Goal: Ask a question: Seek information or help from site administrators or community

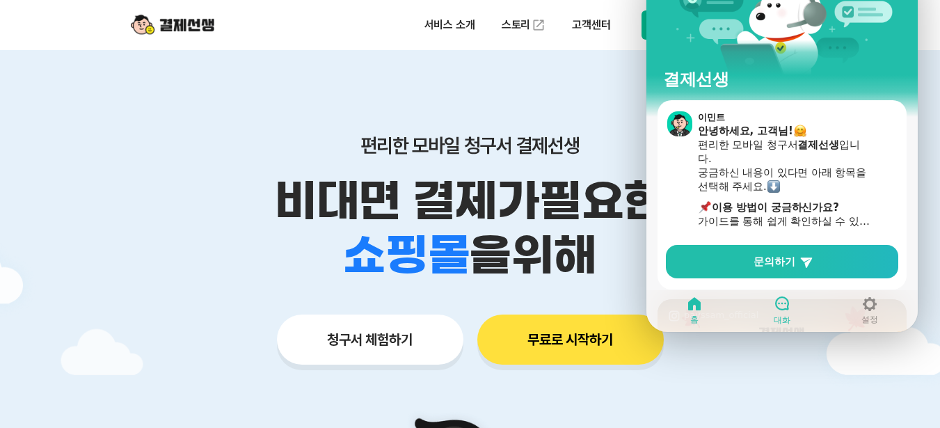
click at [779, 295] on div at bounding box center [782, 304] width 17 height 18
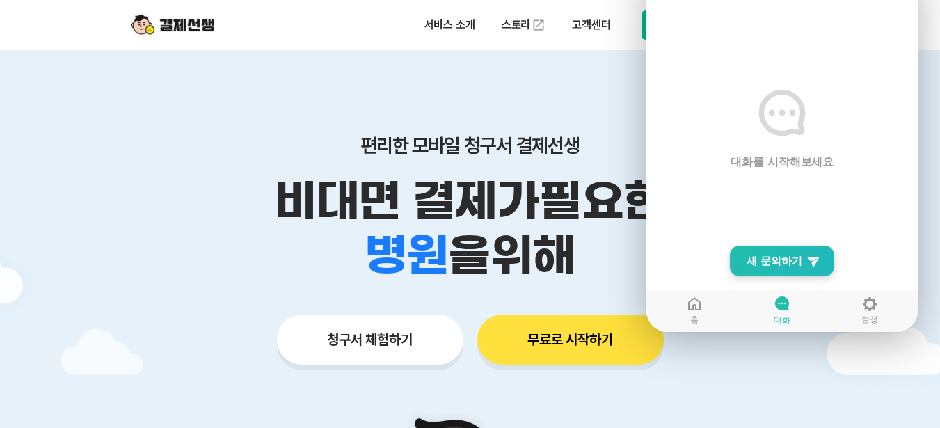
click at [773, 254] on span "새 문의하기" at bounding box center [775, 261] width 56 height 14
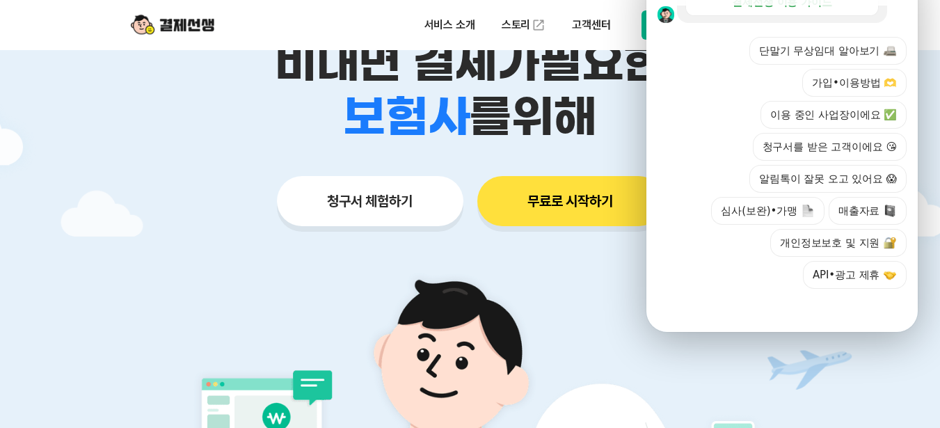
scroll to position [139, 0]
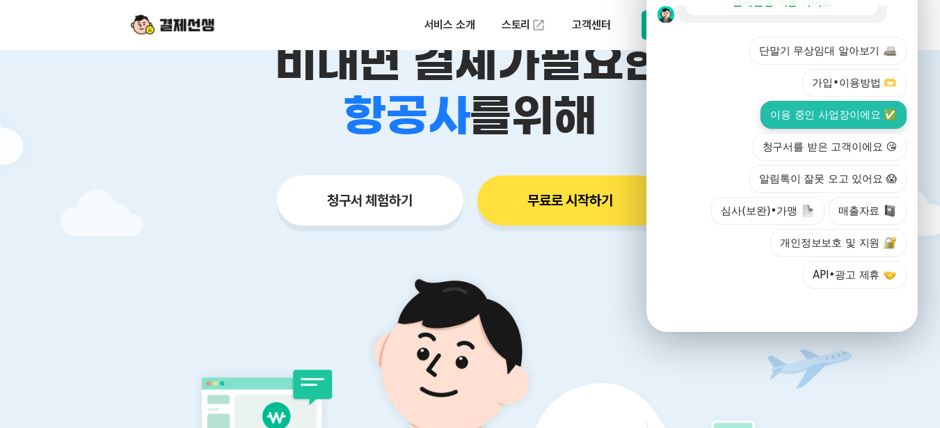
click at [792, 101] on button "이용 중인 사업장이에요 ✅" at bounding box center [834, 115] width 146 height 28
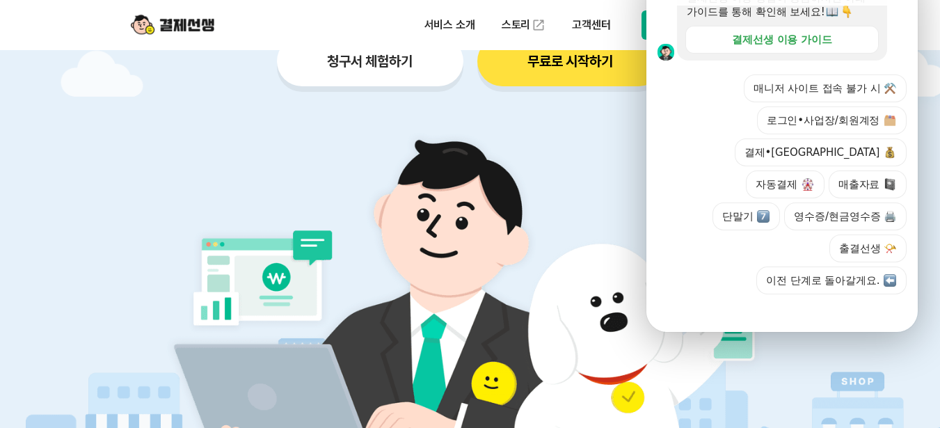
scroll to position [612, 0]
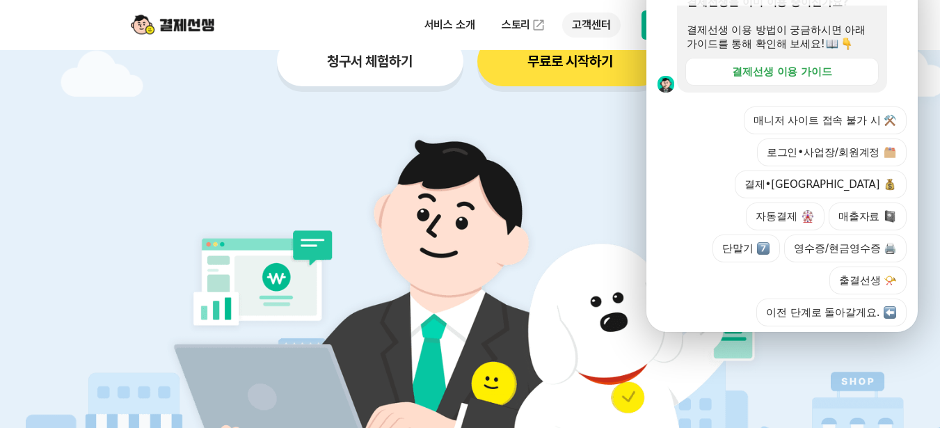
click at [602, 27] on p "고객센터" at bounding box center [591, 25] width 58 height 25
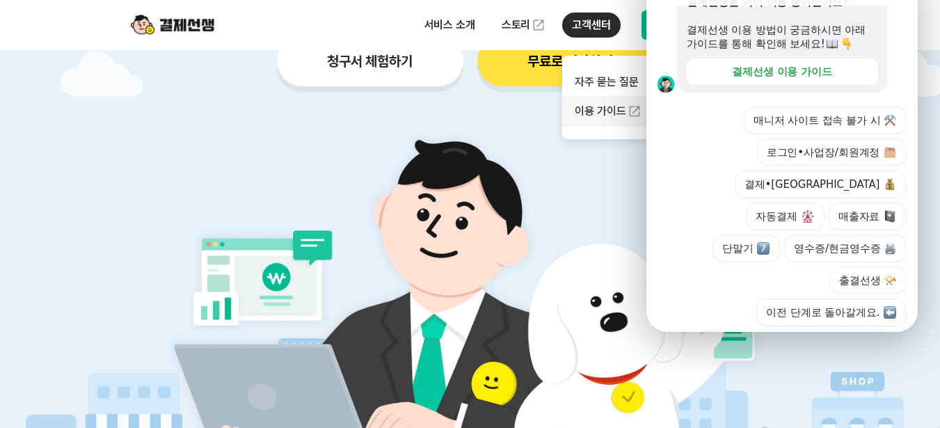
click at [634, 119] on link "이용 가이드" at bounding box center [620, 111] width 117 height 31
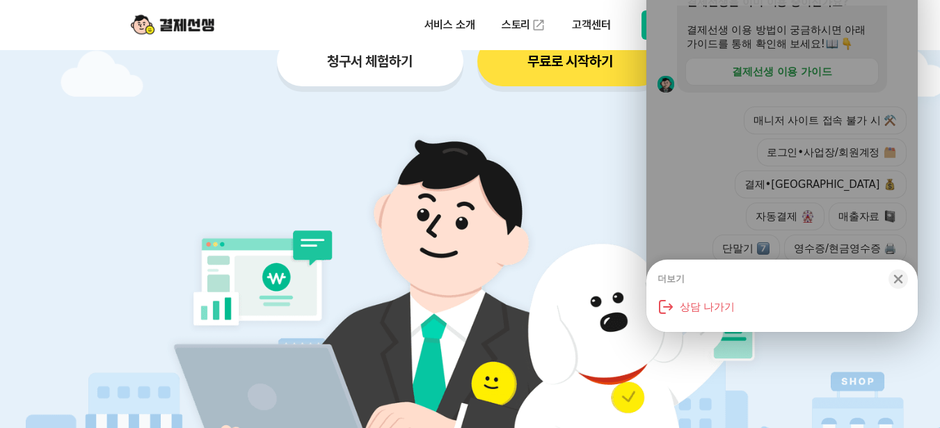
click at [894, 0] on div "더보기 Close bottom sheet modal 상담 나가기" at bounding box center [782, 148] width 271 height 368
click at [903, 227] on div "Action buttons for quick reply 매니저 사이트 접속 불가 시 ⚒️ 로그인•사업장/회원계정 결제•정산 자동결제 매출자료 …" at bounding box center [782, 210] width 271 height 234
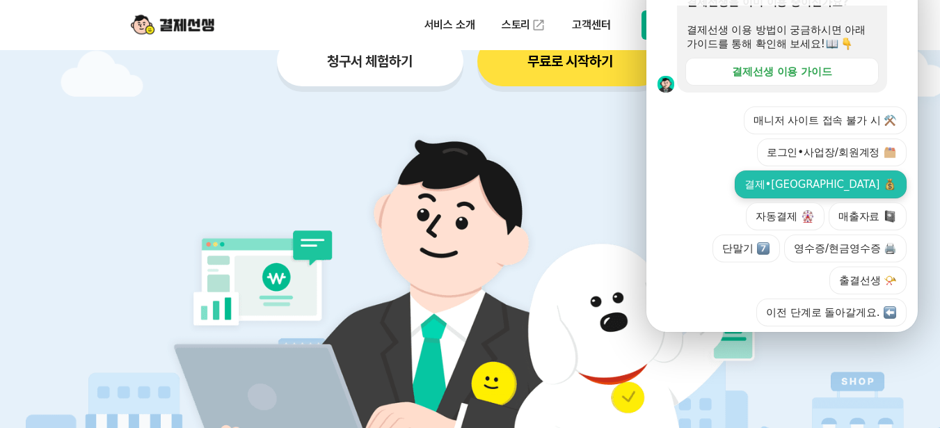
click at [771, 193] on button "결제•[GEOGRAPHIC_DATA]" at bounding box center [821, 185] width 172 height 28
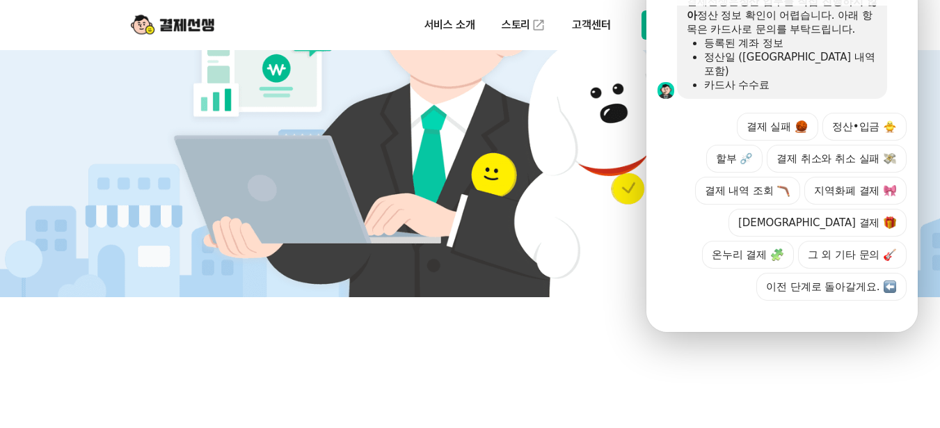
scroll to position [1148, 0]
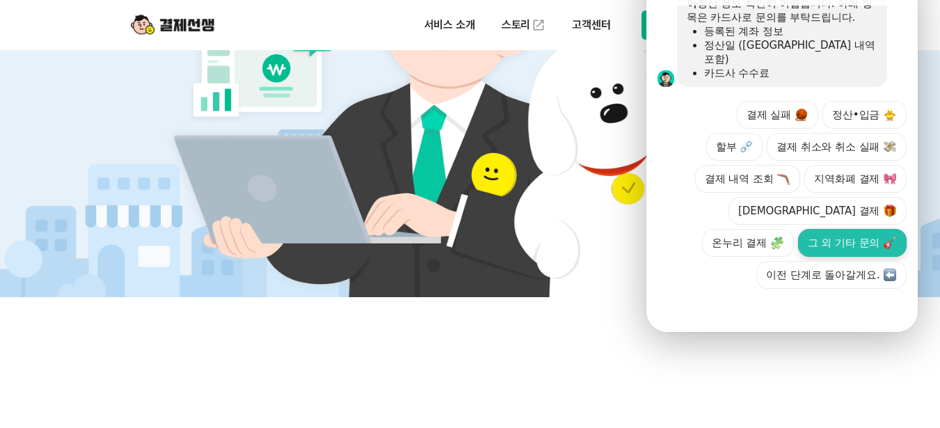
click at [836, 229] on button "그 외 기타 문의" at bounding box center [852, 243] width 109 height 28
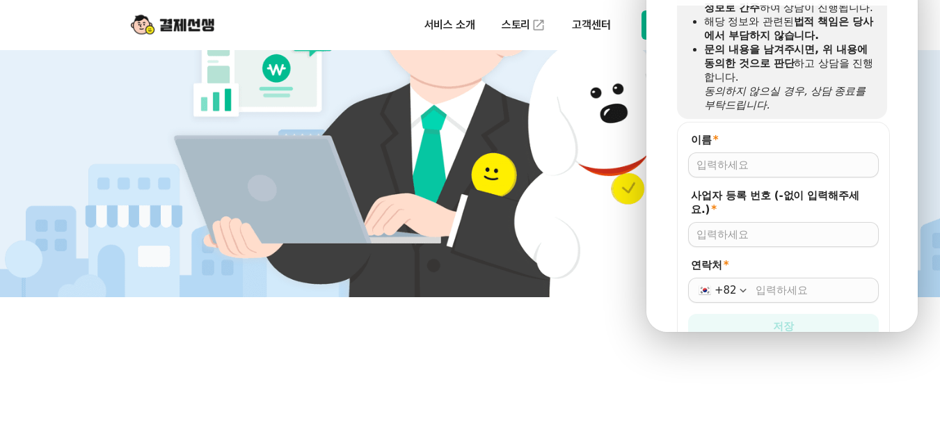
scroll to position [1476, 0]
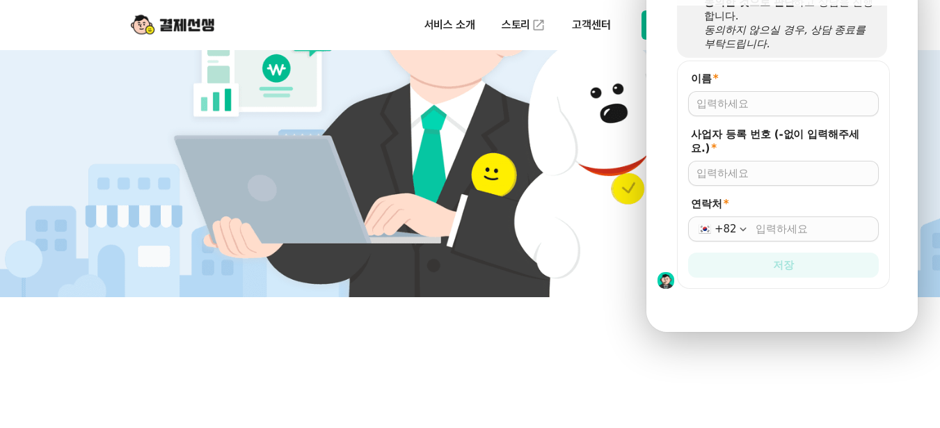
click at [758, 91] on div at bounding box center [783, 103] width 191 height 25
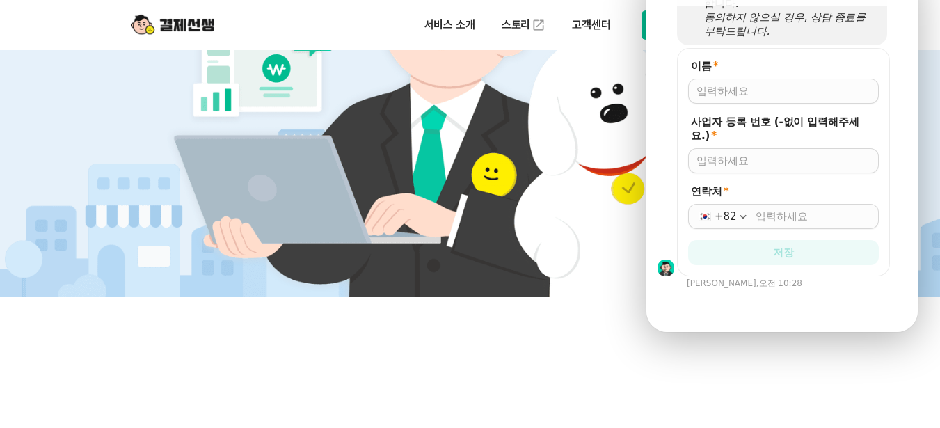
click at [757, 56] on form "이름 * 사업자 등록 번호 (-없이 입력해주세요.) * 연락처 * +82 저장" at bounding box center [783, 162] width 213 height 228
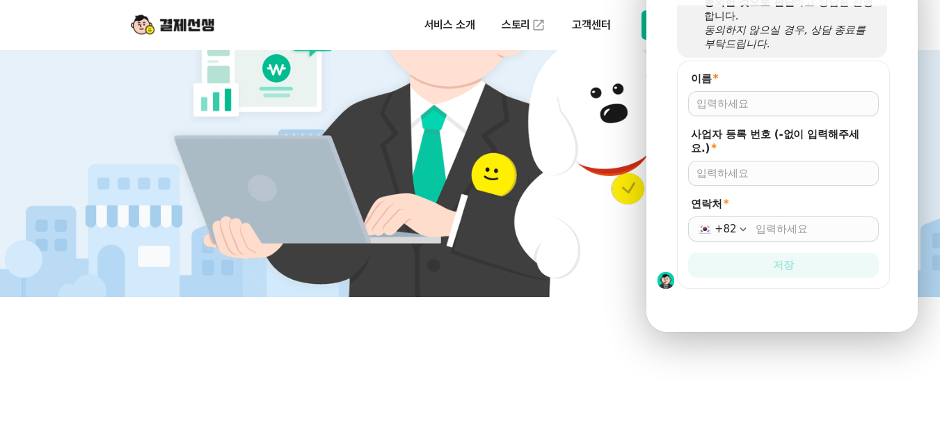
click at [755, 97] on input "이름 *" at bounding box center [784, 104] width 174 height 14
type input "[PERSON_NAME]"
type input "7979600432"
click at [743, 222] on icon "button" at bounding box center [743, 229] width 14 height 14
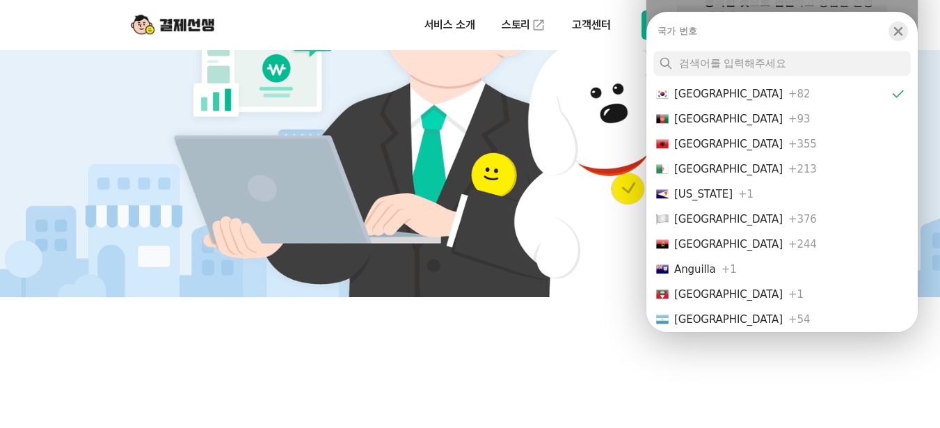
click at [908, 24] on div "button" at bounding box center [898, 31] width 19 height 19
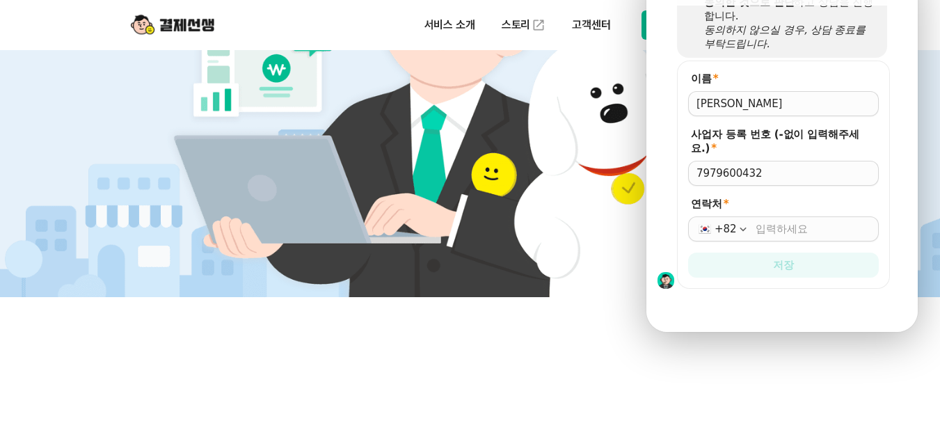
click at [805, 216] on div "+82" at bounding box center [783, 228] width 191 height 25
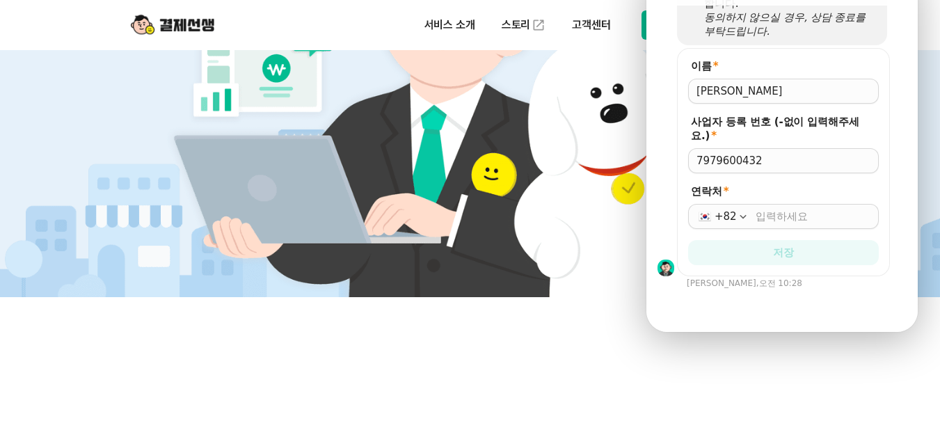
click at [799, 186] on form "이름 * 사업자 등록 번호 (-없이 입력해주세요.) * 7979600432 연락처 * +82 저장" at bounding box center [783, 162] width 213 height 228
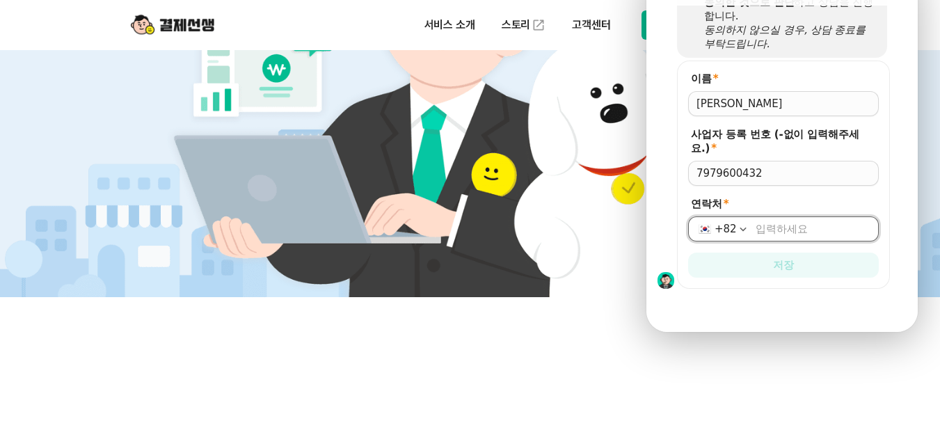
click at [802, 222] on input "연락처 *" at bounding box center [813, 229] width 115 height 14
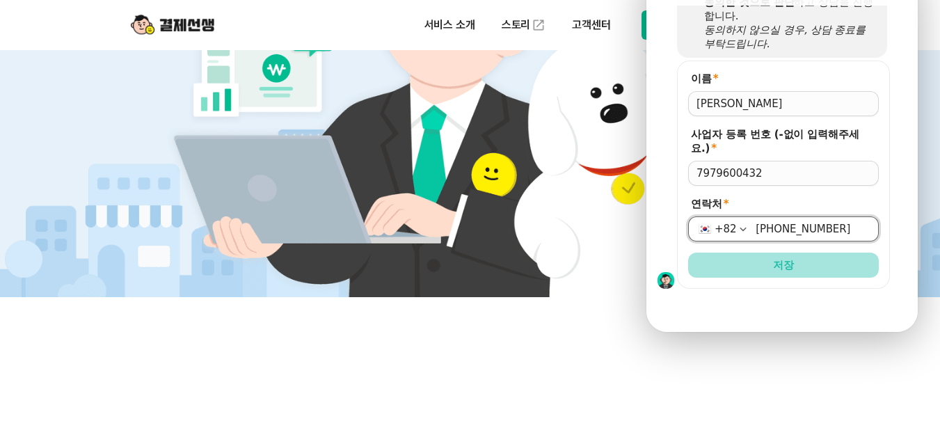
type input "[PHONE_NUMBER]"
click at [805, 253] on button "저장" at bounding box center [783, 265] width 191 height 25
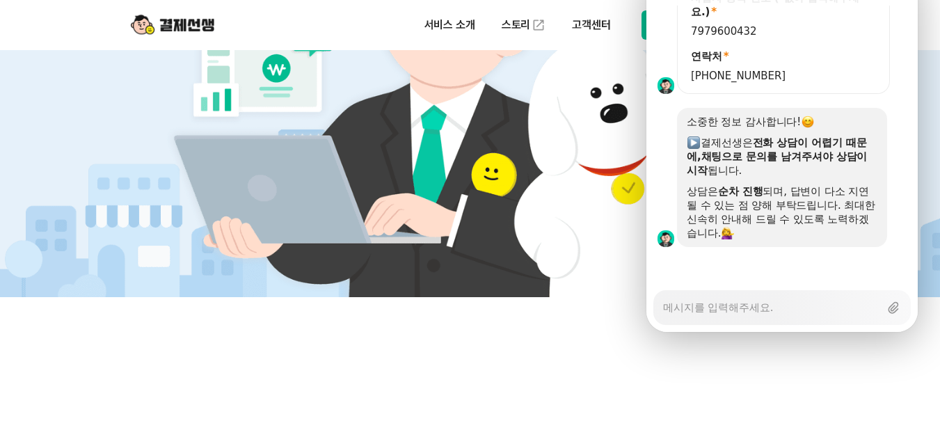
scroll to position [1602, 0]
click at [777, 291] on textarea "Messenger Input Textarea" at bounding box center [771, 303] width 216 height 24
type textarea "x"
type textarea "d"
type textarea "x"
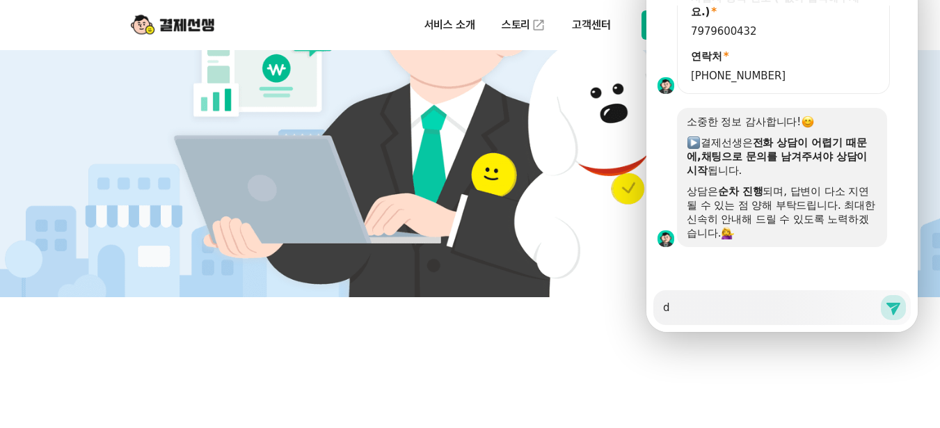
type textarea "dk"
type textarea "x"
type textarea "dks"
type textarea "x"
type textarea "dkss"
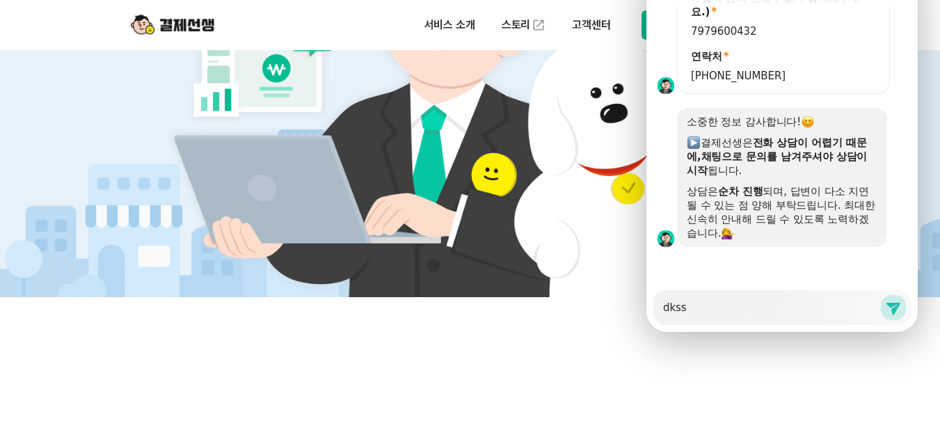
type textarea "x"
type textarea "dkssu"
type textarea "x"
type textarea "dkss"
type textarea "x"
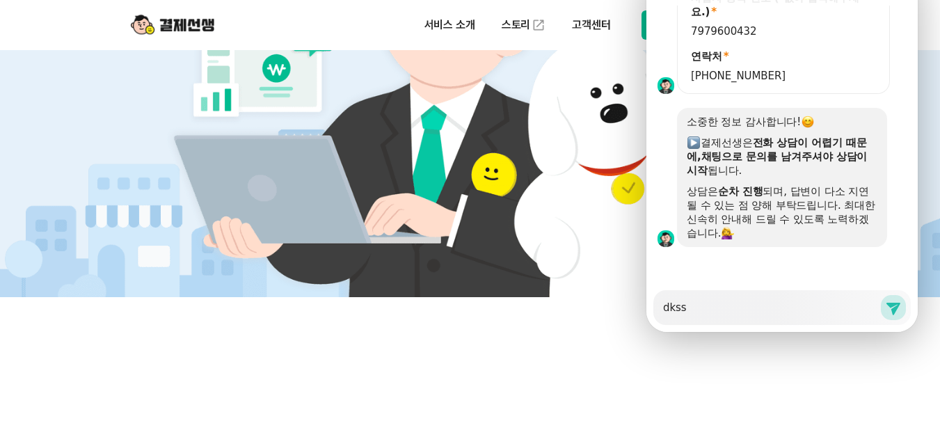
type textarea "dks"
type textarea "x"
type textarea "dk"
type textarea "x"
type textarea "d"
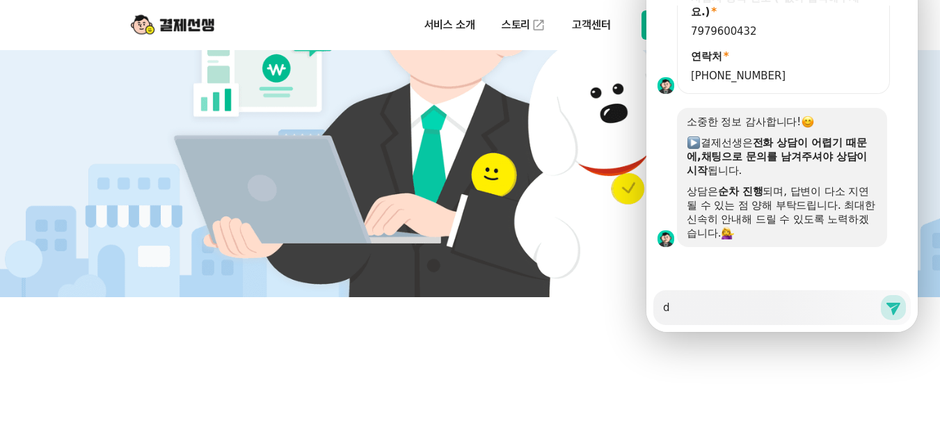
type textarea "x"
type textarea "아"
type textarea "x"
type textarea "아ㅣ"
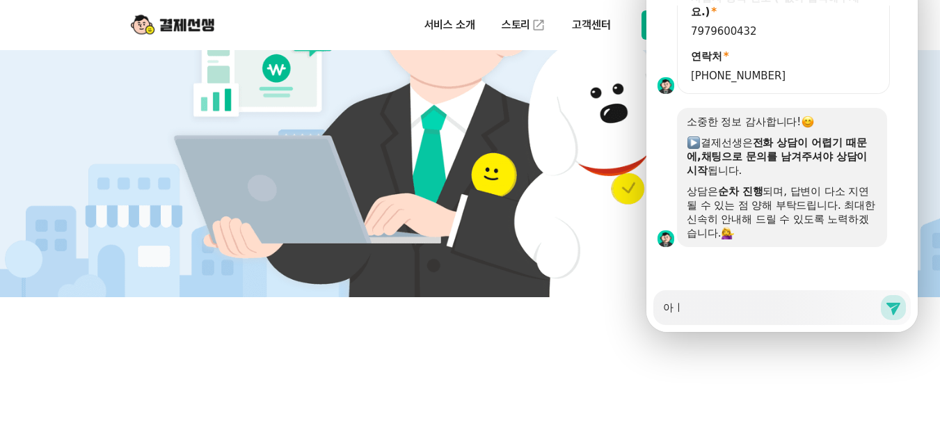
type textarea "x"
type textarea "아ㅣ"
type textarea "x"
type textarea "아"
type textarea "x"
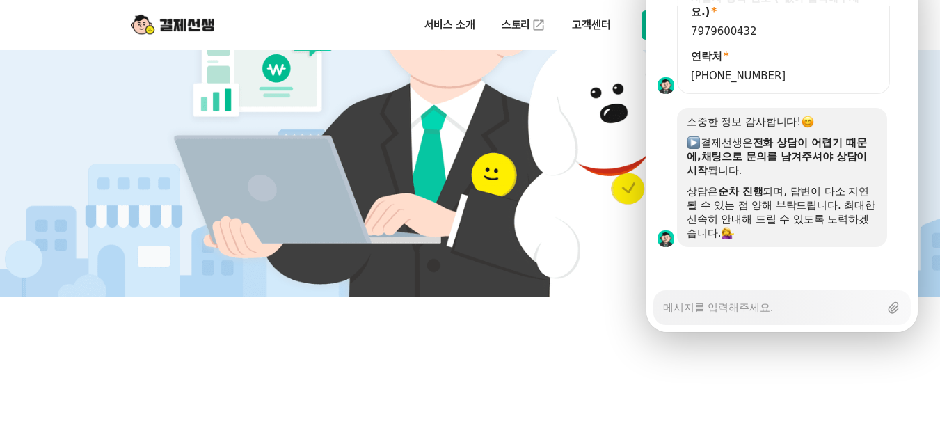
type textarea "x"
type textarea "ㅇ"
type textarea "x"
type textarea "아"
type textarea "x"
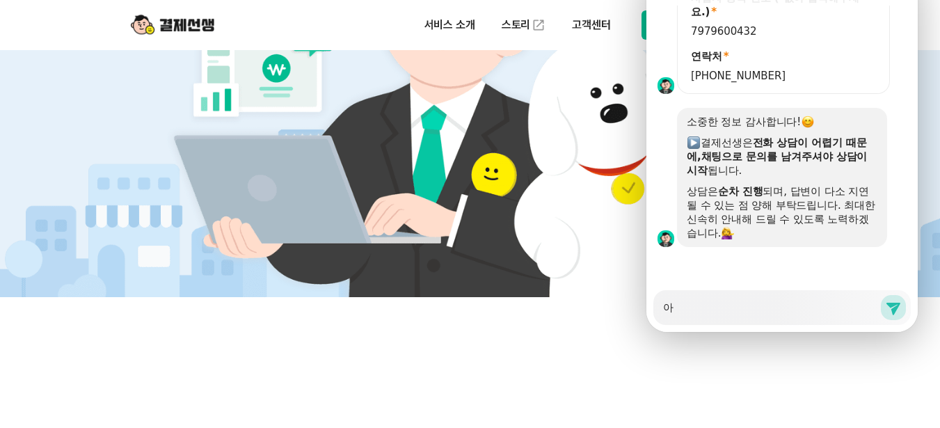
type textarea "안"
type textarea "x"
type textarea "안ㄴ"
type textarea "x"
type textarea "안녀"
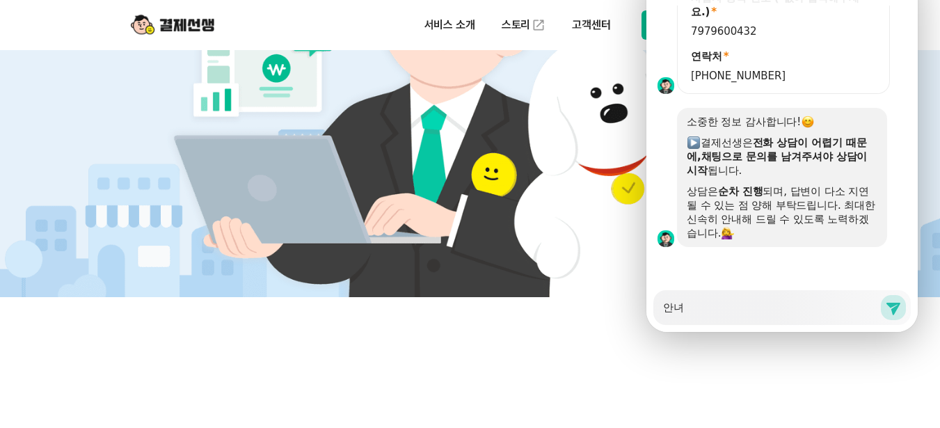
type textarea "x"
type textarea "안녕"
type textarea "x"
type textarea "안녕하"
type textarea "x"
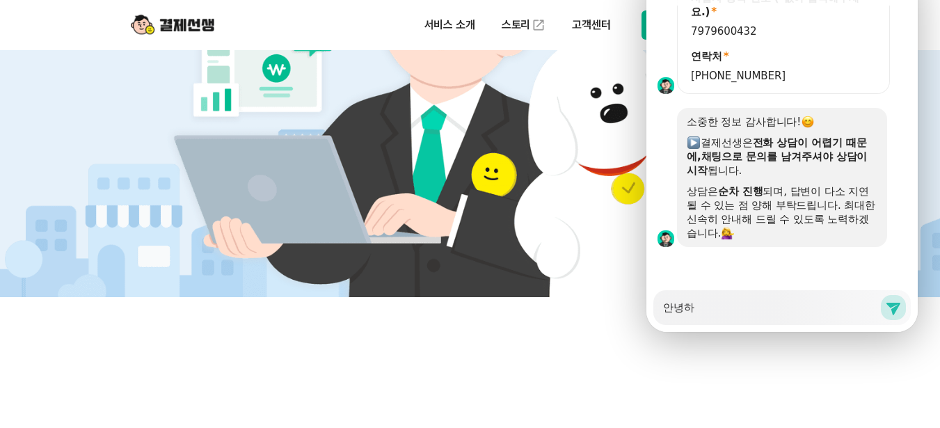
type textarea "안녕핫"
type textarea "x"
type textarea "안녕하세"
type textarea "x"
type textarea "안녕하셍"
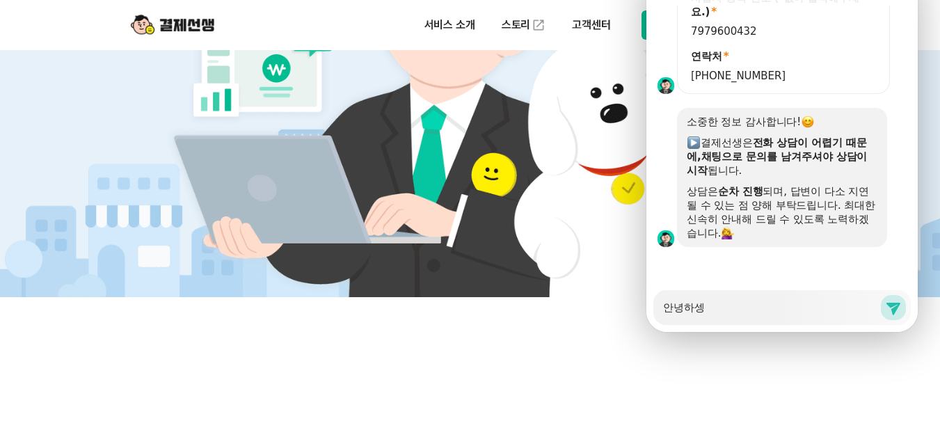
type textarea "x"
type textarea "안녕하세요"
type textarea "x"
type textarea "안녕하세요"
type textarea "x"
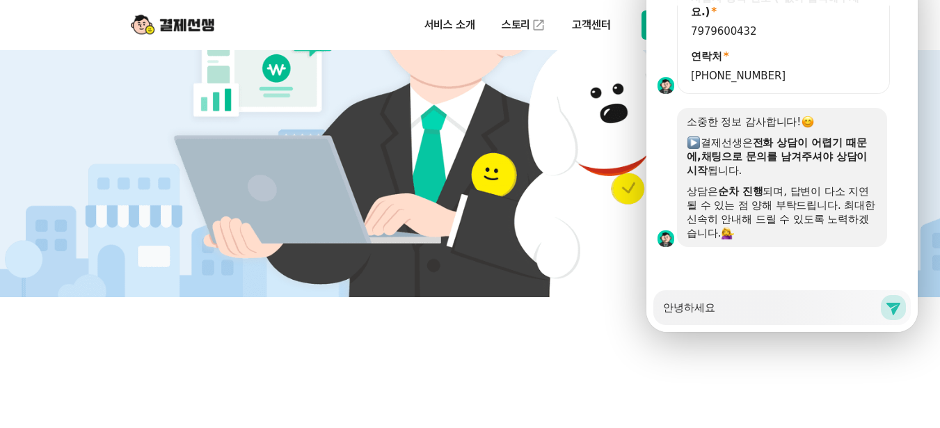
type textarea "안녕하세요."
type textarea "x"
type textarea "안녕하세요."
type textarea "x"
type textarea "안녕하세요. ㅅ"
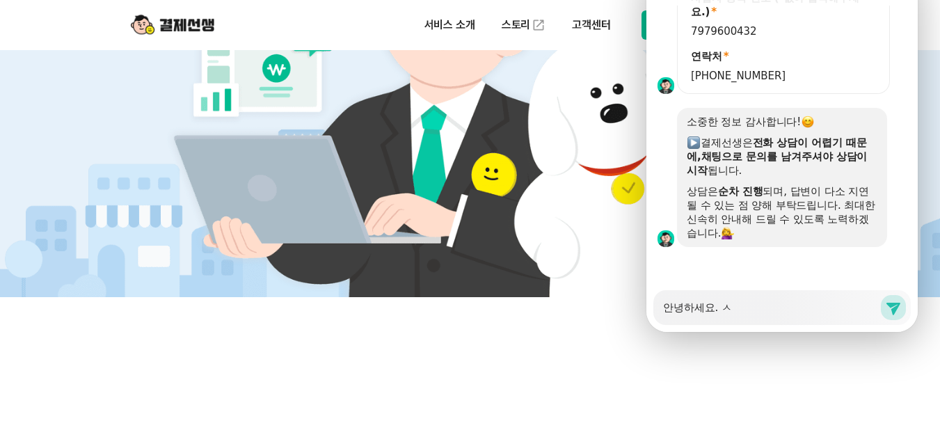
type textarea "x"
type textarea "안녕하세요. 시"
type textarea "x"
type textarea "안녕하세요. [DEMOGRAPHIC_DATA]"
type textarea "x"
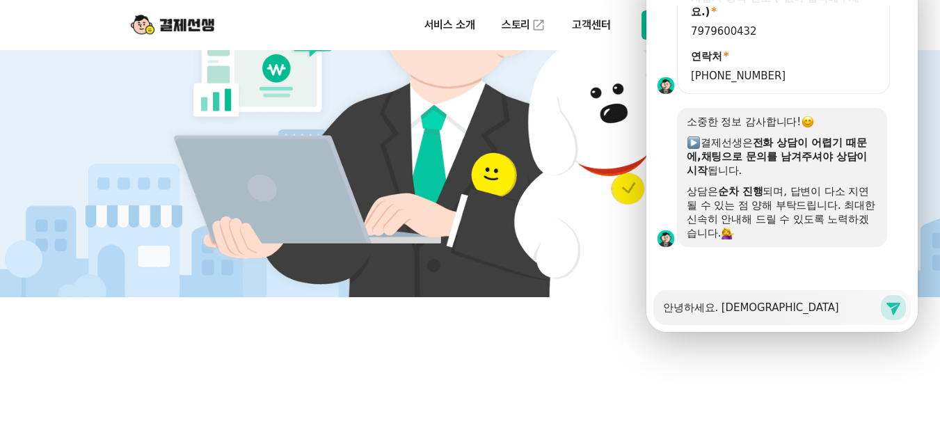
type textarea "안녕하세요. [GEOGRAPHIC_DATA]"
type textarea "x"
type textarea "안녕하세요. [DEMOGRAPHIC_DATA][PERSON_NAME]"
type textarea "x"
type textarea "안녕하세요. 신입"
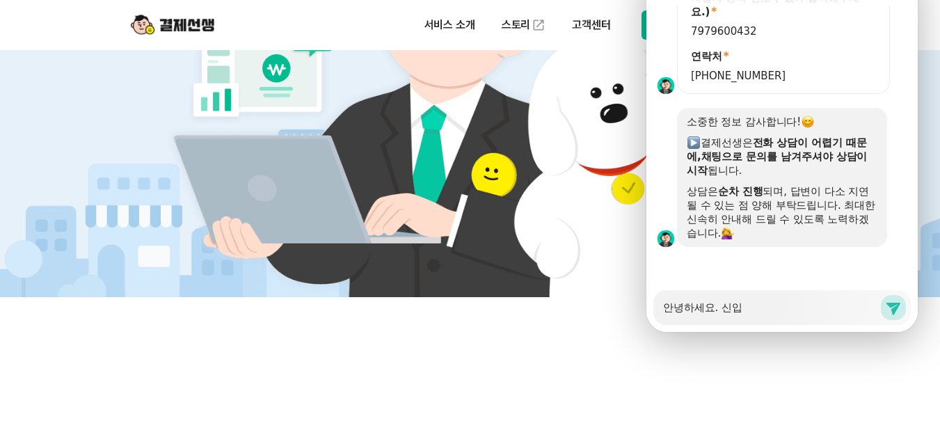
type textarea "x"
type textarea "안녕하세요. 신입"
type textarea "x"
type textarea "안녕하세요. 신입 하"
type textarea "x"
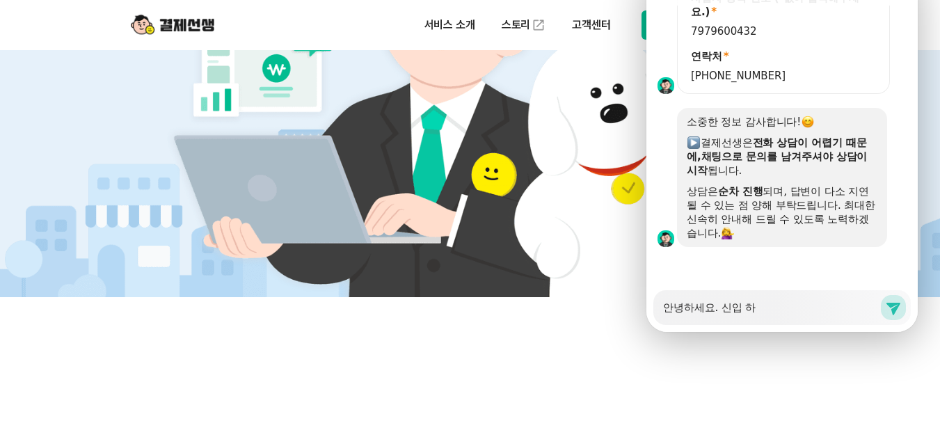
type textarea "안녕하세요. 신입 학"
type textarea "x"
type textarea "안녕하세요. 신입 학ㅂ"
type textarea "x"
type textarea "안녕하세요. 신입 학부"
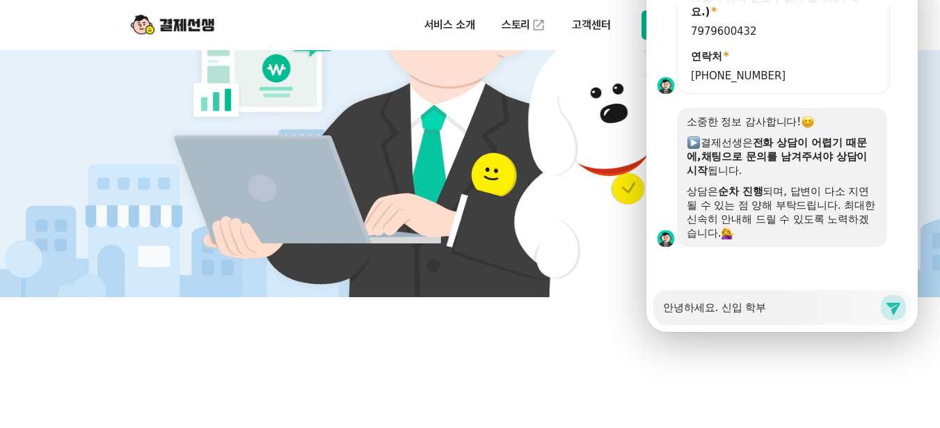
type textarea "x"
type textarea "안녕하세요. 신입 학붐"
type textarea "x"
type textarea "안녕하세요. 신입 학부모"
type textarea "x"
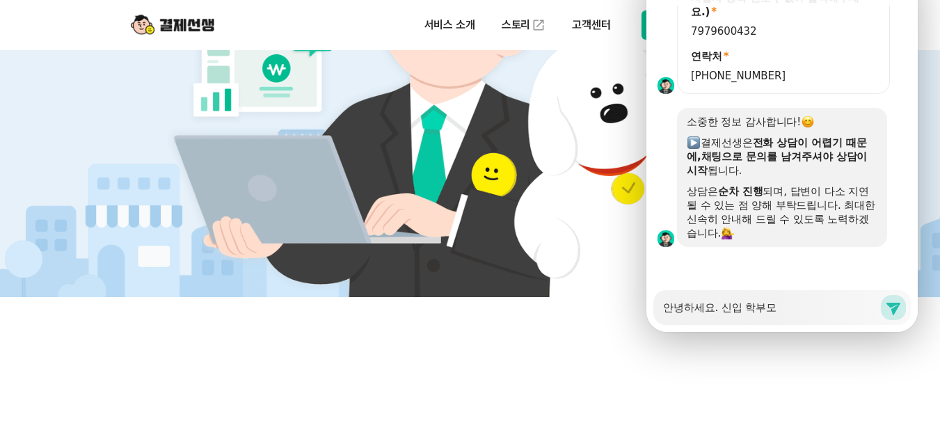
type textarea "안녕하세요. 신입 학부몬"
type textarea "x"
type textarea "안녕하세요. 신입 학부모니"
type textarea "x"
type textarea "안녕하세요. 신입 학부모님"
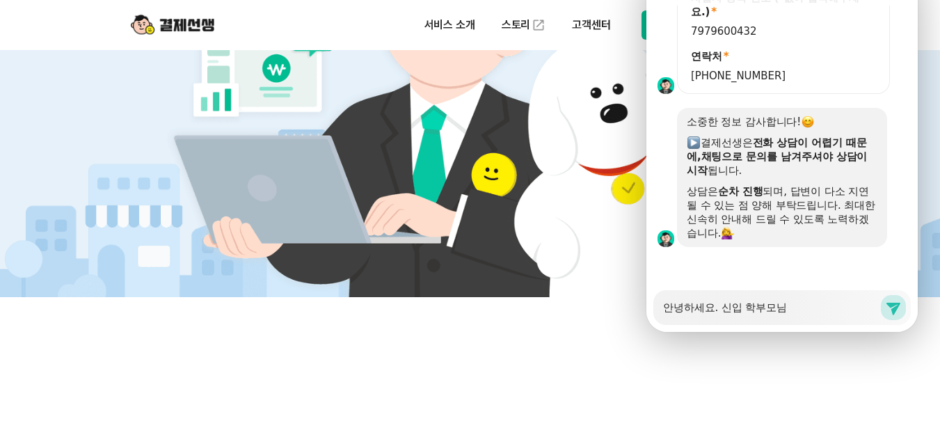
type textarea "x"
type textarea "안녕하세요. 신입 학부모님ㄲ"
type textarea "x"
type textarea "안녕하세요. 신입 학부모님께"
type textarea "x"
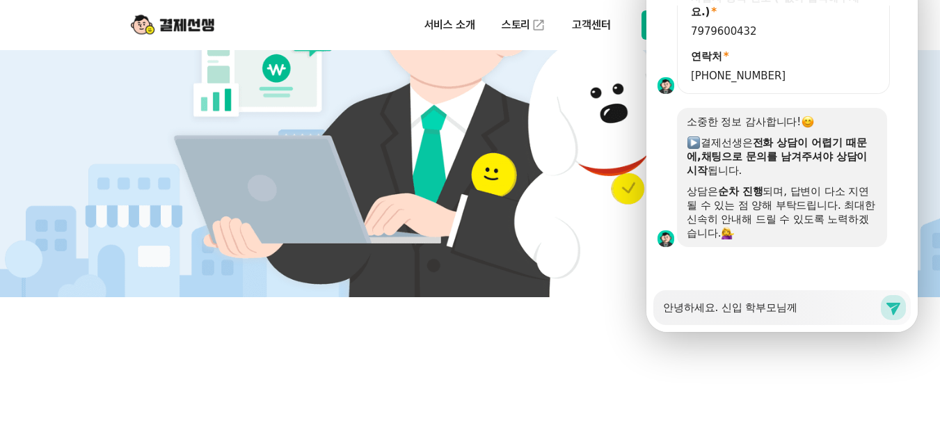
type textarea "안녕하세요. 신입 학부모님껫"
type textarea "x"
type textarea "안녕하세요. 신입 학부모님께서"
type textarea "x"
type textarea "안녕하세요. 신입 학부모님께서"
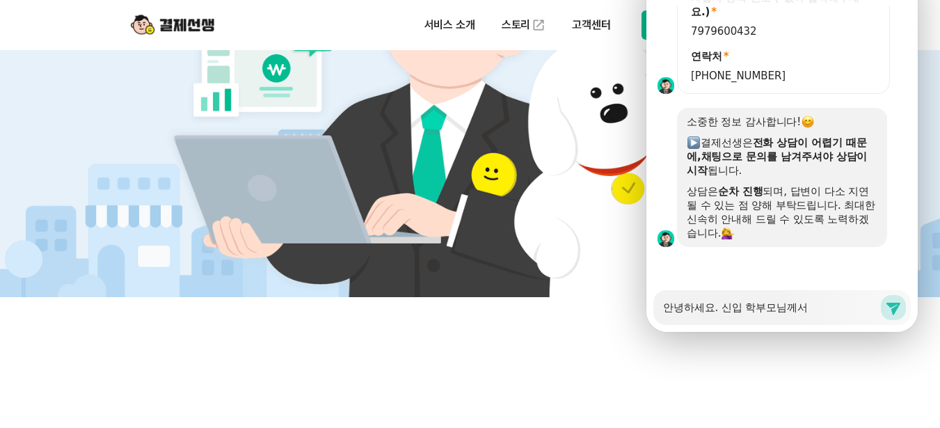
type textarea "x"
type textarea "안녕하세요. 신입 학부모님께서 ㄱ"
type textarea "x"
type textarea "안녕하세요. 신입 학부모님께서 겨"
type textarea "x"
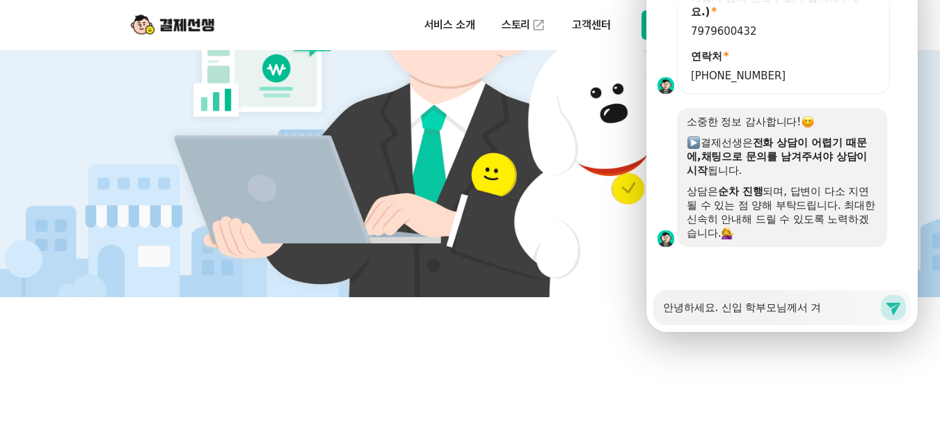
type textarea "안녕하세요. 신입 학부모님께서 ㄱ"
type textarea "x"
type textarea "안녕하세요. 신입 학부모님께서"
type textarea "x"
type textarea "안녕하세요. 신입 학부모님께서 ㅅ"
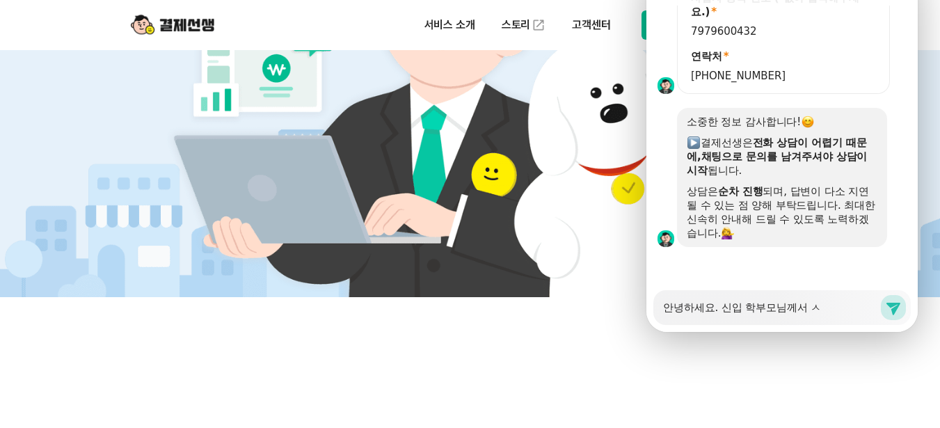
type textarea "x"
type textarea "안녕하세요. 신입 학부모님께서 서"
type textarea "x"
type textarea "안녕하세요. 신입 학부모님께서 ㅅ"
type textarea "x"
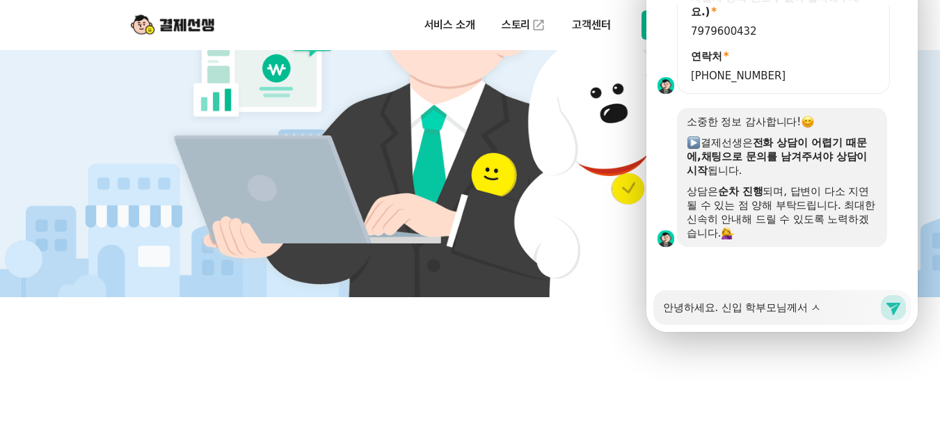
type textarea "안녕하세요. 신입 학부모님께서"
type textarea "x"
type textarea "안녕하세요. 신입 학부모님께서 ㅇ"
type textarea "x"
type textarea "안녕하세요. 신입 학부모님께서 이"
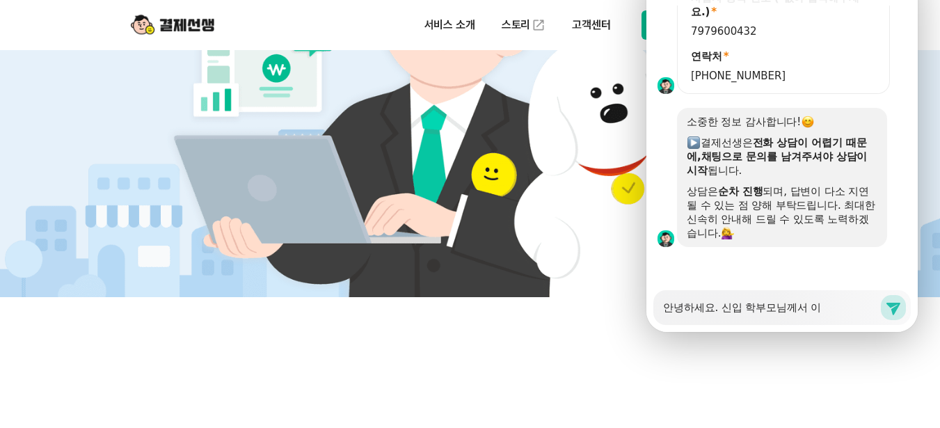
type textarea "x"
type textarea "안녕하세요. 신입 학부모님께서 인"
type textarea "x"
type textarea "안녕하세요. 신입 학부모님께서 이너"
type textarea "x"
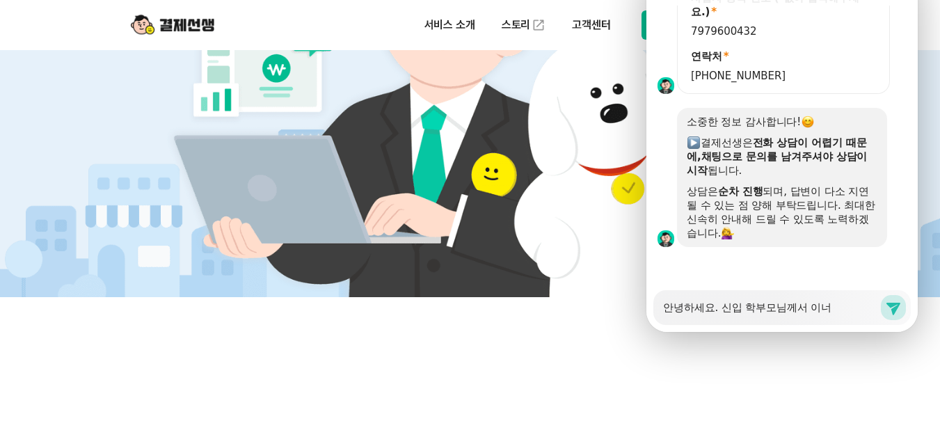
type textarea "안녕하세요. 신입 학부모님께서 [PERSON_NAME]"
type textarea "x"
type textarea "안녕하세요. 신입 학부모님께서 이너"
type textarea "x"
type textarea "안녕하세요. 신입 학부모님께서 이ㄴ"
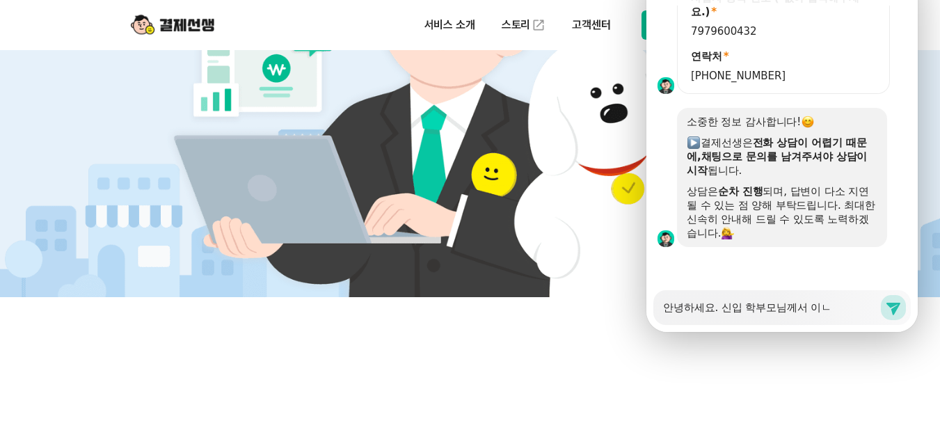
type textarea "x"
type textarea "안녕하세요. 신입 학부모님께서 이"
type textarea "x"
type textarea "안녕하세요. 신입 학부모님께서"
type textarea "x"
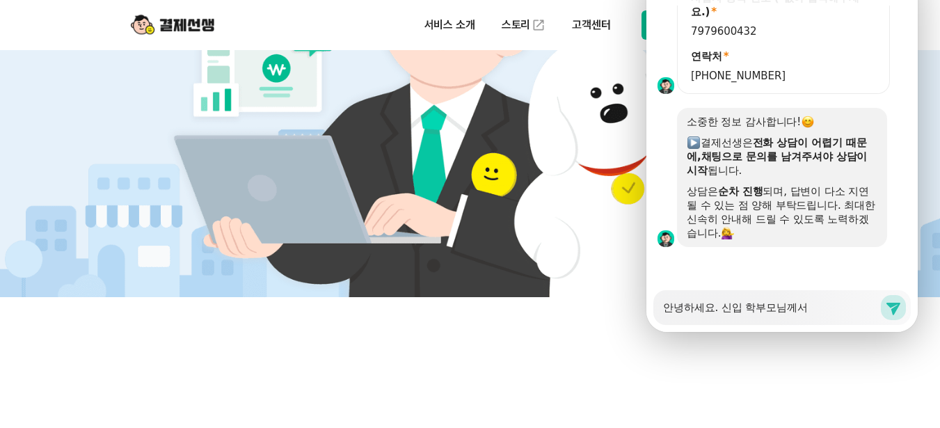
type textarea "안녕하세요. 신입 학부모님께서 ㅇ"
type textarea "x"
type textarea "안녕하세요. 신입 학부모님께서 이"
type textarea "x"
type textarea "안녕하세요. 신입 학부모님께서 인"
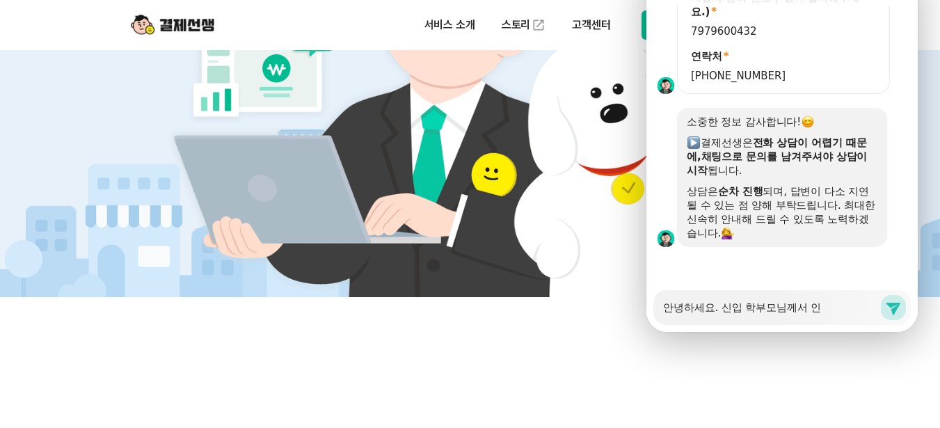
type textarea "x"
type textarea "안녕하세요. 신입 학부모님께서 인처"
type textarea "x"
type textarea "안녕하세요. 신입 학부모님께서 [GEOGRAPHIC_DATA]"
type textarea "x"
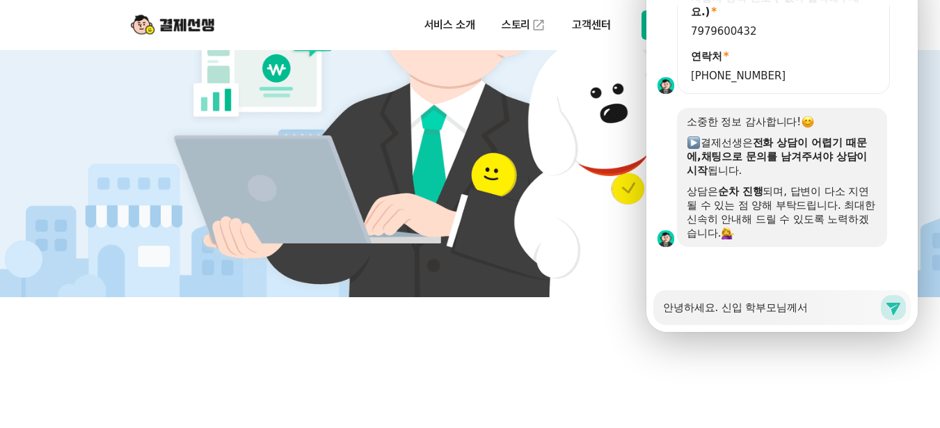
type textarea "안녕하세요. 신입 학부모님께서 인천 ㄴ"
type textarea "x"
type textarea "안녕하세요. 신입 학부모님께서 인천 ㄴㅅ"
type textarea "x"
type textarea "안녕하세요. 신입 학부모님께서 인천 ㄴ서"
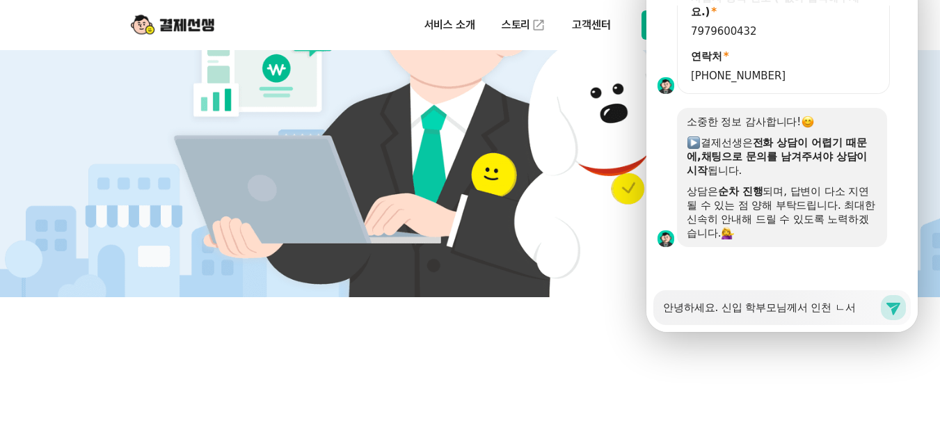
type textarea "x"
type textarea "안녕하세요. 신입 학부모님께서 인천 ㄴㅅ"
type textarea "x"
type textarea "안녕하세요. 신입 학부모님께서 인천 ㄴ"
type textarea "x"
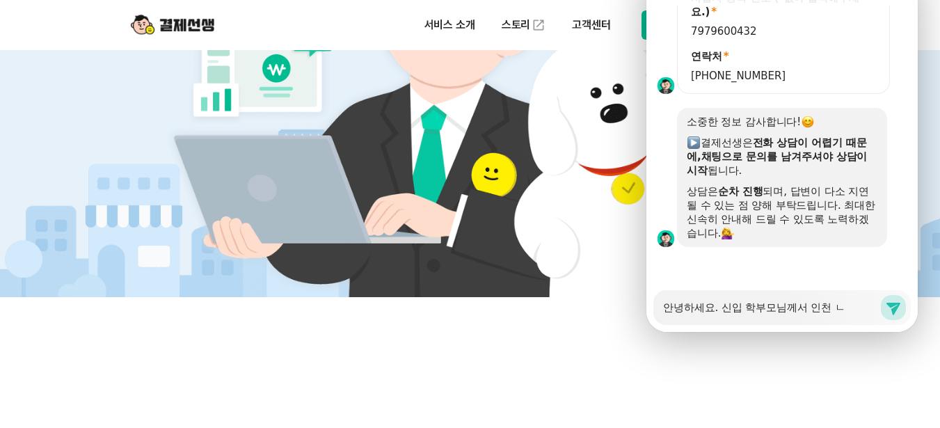
type textarea "안녕하세요. 신입 학부모님께서 [GEOGRAPHIC_DATA]"
type textarea "x"
type textarea "안녕하세요. 신입 학부모님께서 인천 ㅅ"
type textarea "x"
type textarea "안녕하세요. 신입 학부모님께서 인천 서"
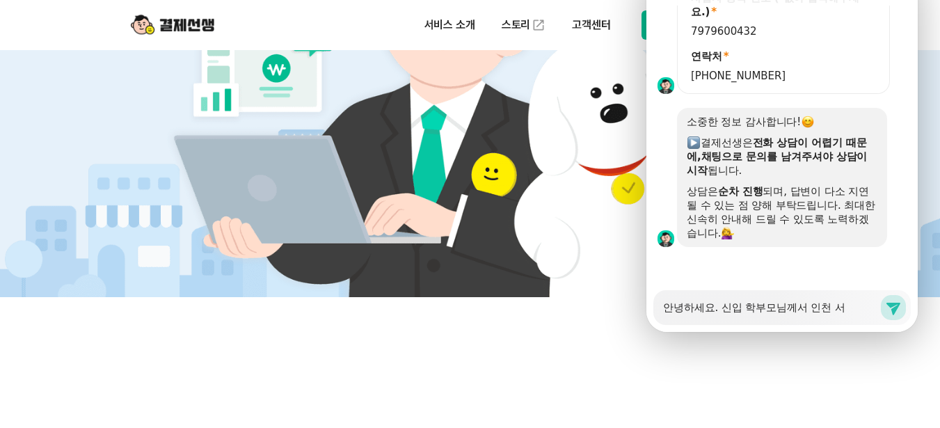
type textarea "x"
type textarea "안녕하세요. 신입 학부모님께서 인천 서구"
type textarea "x"
type textarea "안녕하세요. 신입 학부모님께서 인천 서구"
type textarea "x"
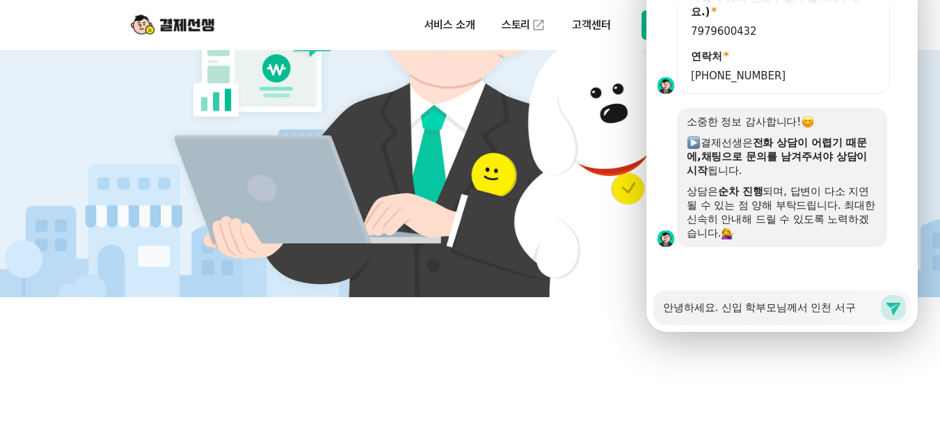
type textarea "안녕하세요. 신입 학부모님께서 인천 서구 ㅇ"
type textarea "x"
type textarea "안녕하세요. 신입 학부모님께서 인천 서구 이"
type textarea "x"
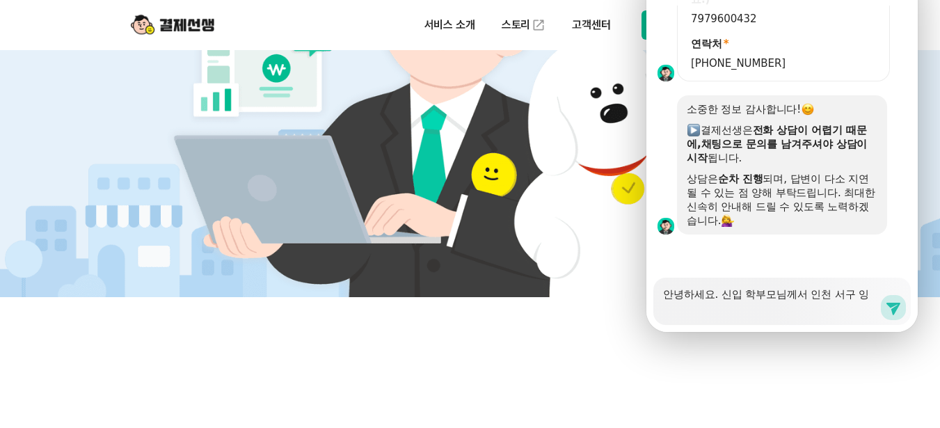
type textarea "안녕하세요. 신입 학부모님께서 인천 서구 이으"
type textarea "x"
type textarea "안녕하세요. 신입 학부모님께서 인천 서구 이음"
type textarea "x"
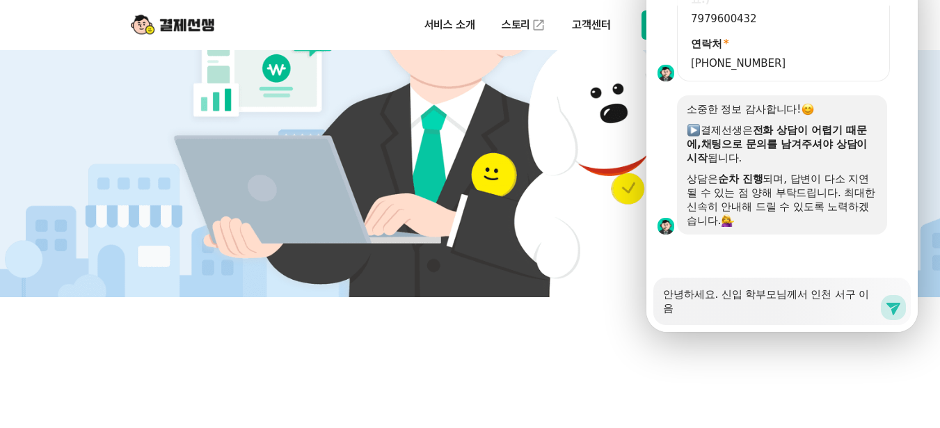
type textarea "안녕하세요. 신입 학부모님께서 인천 서구 이음ㅋ"
type textarea "x"
type textarea "안녕하세요. 신입 학부모님께서 인천 서구 이음카"
type textarea "x"
type textarea "안녕하세요. 신입 학부모님께서 인천 서구 이음칻"
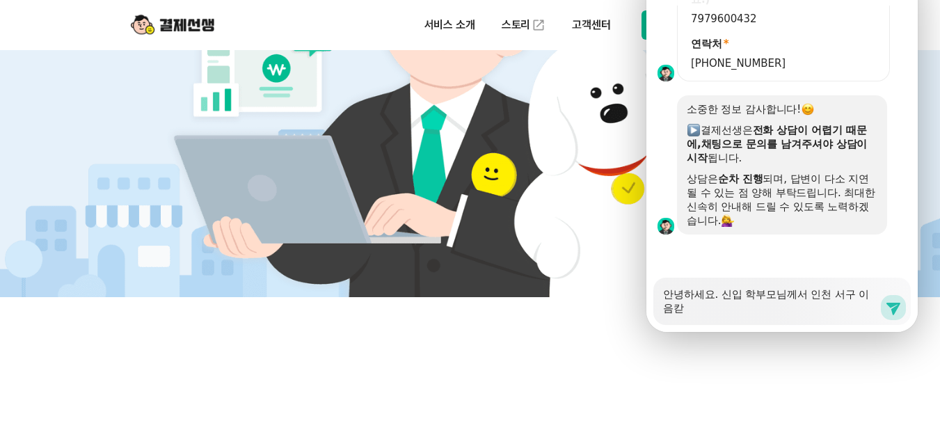
type textarea "x"
type textarea "안녕하세요. 신입 학부모님께서 인천 서구 이음카드"
type textarea "x"
type textarea "안녕하세요. 신입 학부모님께서 인천 서구 이음카들"
type textarea "x"
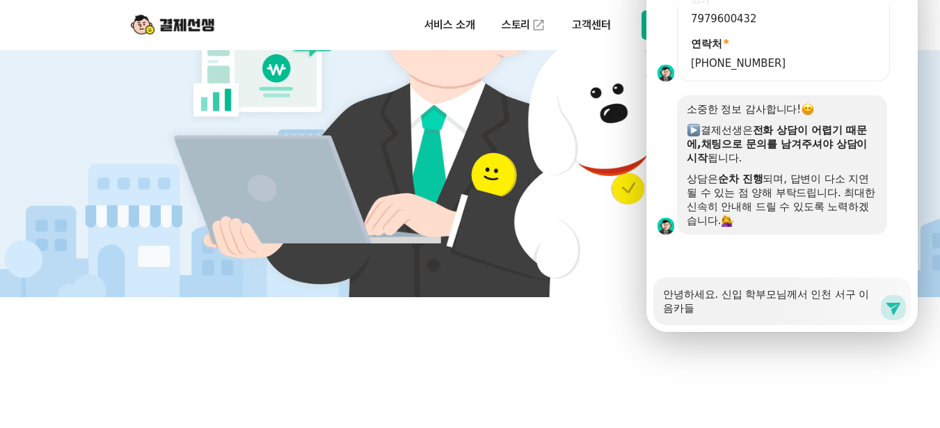
type textarea "안녕하세요. 신입 학부모님께서 인천 서구 이음카드르"
type textarea "x"
type textarea "안녕하세요. 신입 학부모님께서 인천 서구 이음카드를"
type textarea "x"
type textarea "안녕하세요. 신입 학부모님께서 인천 서구 이음카드를"
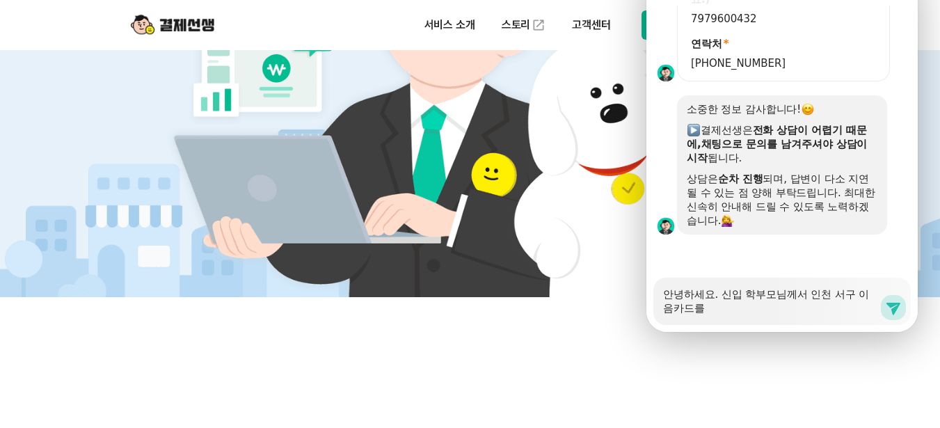
type textarea "x"
type textarea "안녕하세요. 신입 학부모님께서 인천 서구 이음카드를 K"
type textarea "x"
type textarea "안녕하세요. 신입 학부모님께서 인천 서구 이음카드를 KP"
type textarea "x"
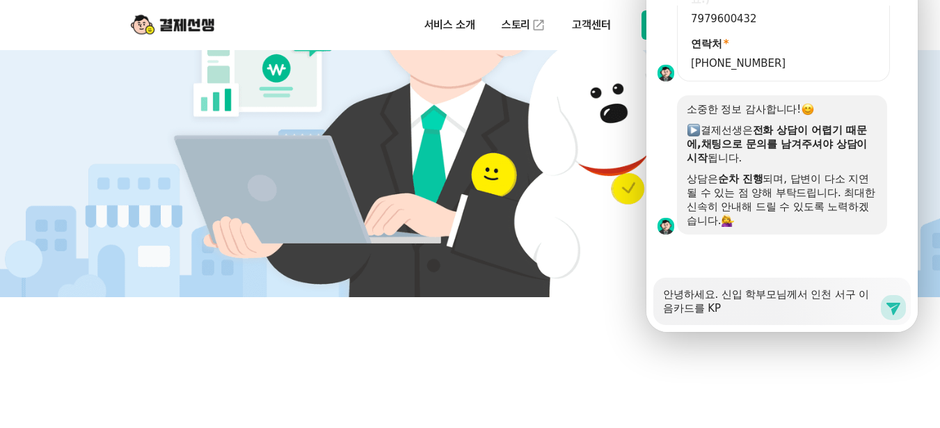
type textarea "안녕하세요. 신입 학부모님께서 인천 서구 이음카드를 KPㅇ"
type textarea "x"
type textarea "안녕하세요. 신입 학부모님께서 인천 서구 이음카드를 KP애"
type textarea "x"
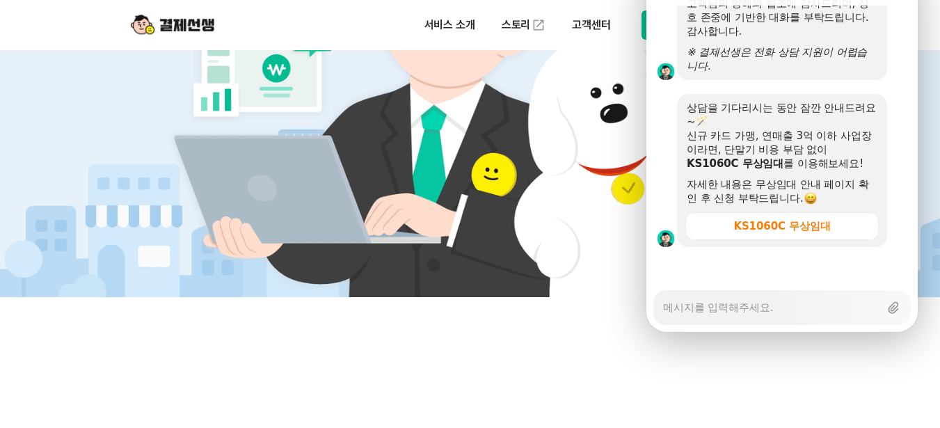
scroll to position [2341, 0]
click at [776, 219] on div "KS1060C 무상임대" at bounding box center [782, 226] width 97 height 14
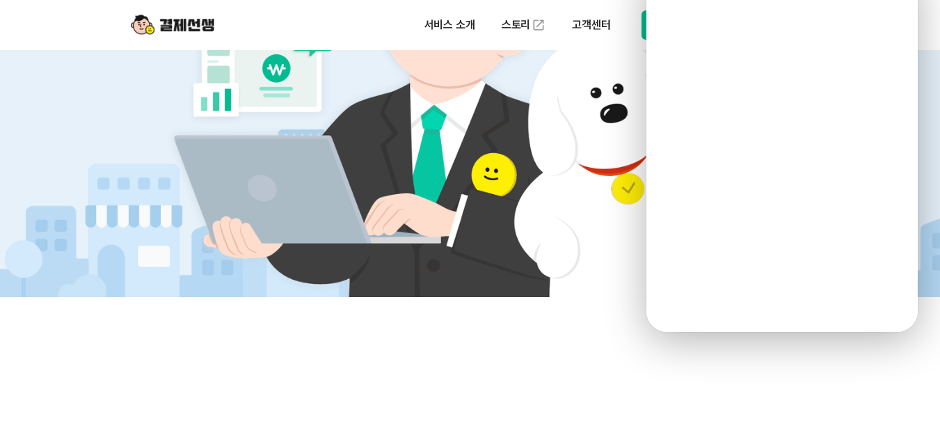
scroll to position [2092, 0]
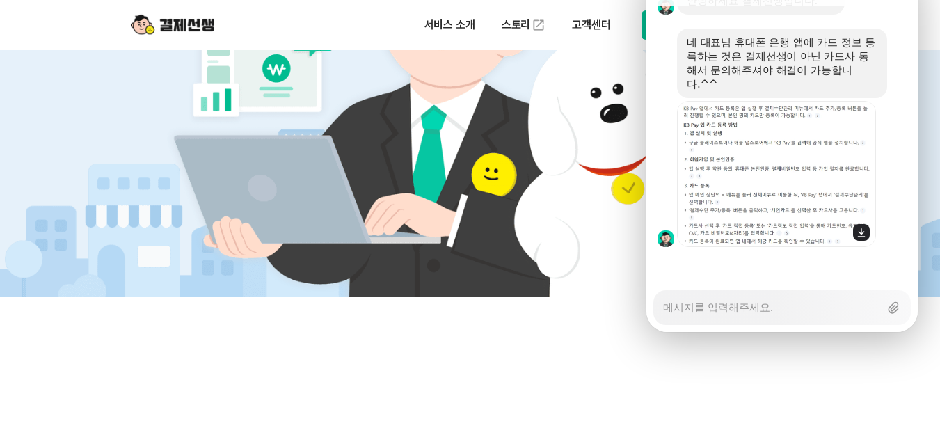
scroll to position [2545, 0]
click at [798, 150] on img at bounding box center [776, 174] width 199 height 146
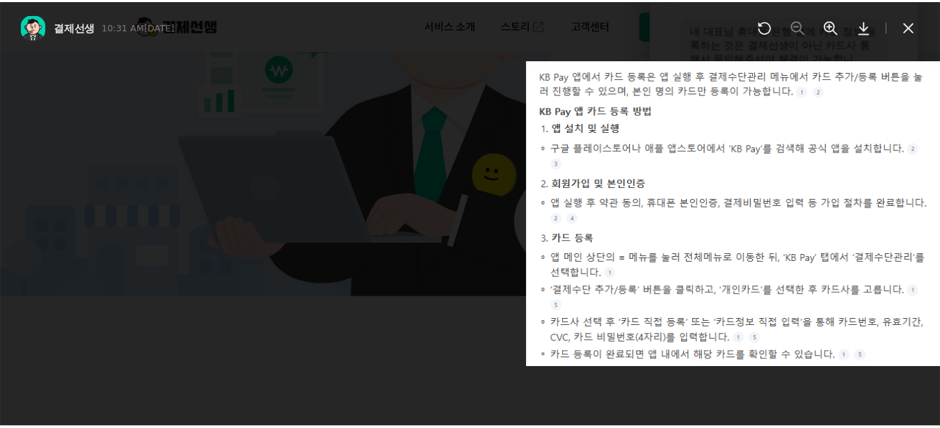
scroll to position [2628, 0]
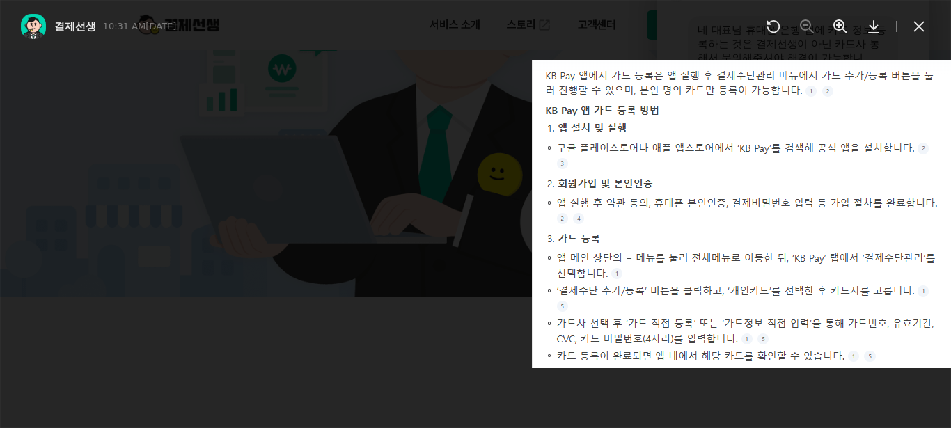
drag, startPoint x: 924, startPoint y: 28, endPoint x: 918, endPoint y: 31, distance: 7.2
click at [922, 29] on icon at bounding box center [918, 26] width 17 height 17
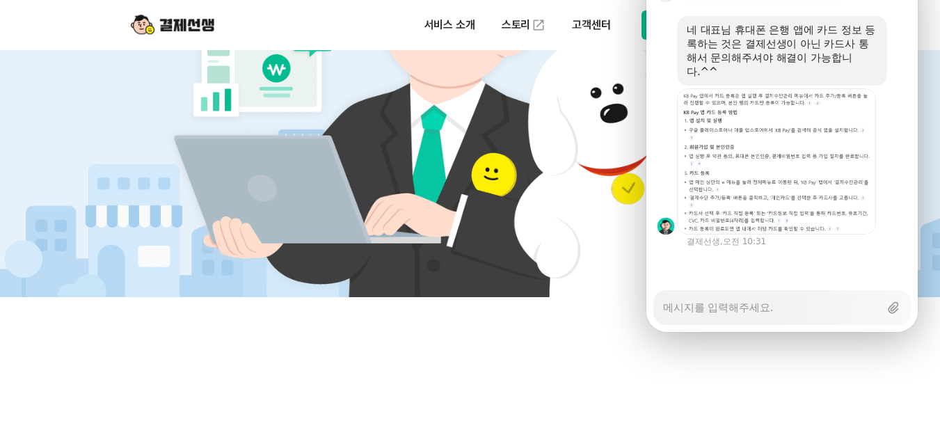
click at [764, 291] on textarea "Messenger Input Textarea" at bounding box center [771, 303] width 216 height 24
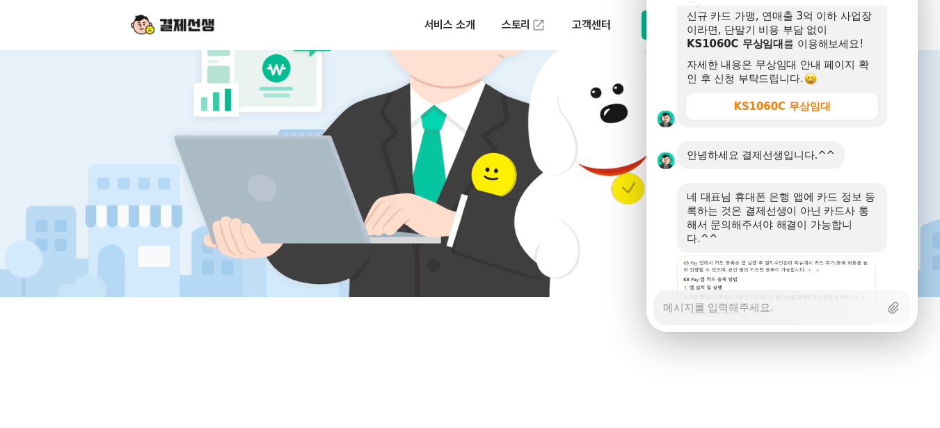
scroll to position [2363, 0]
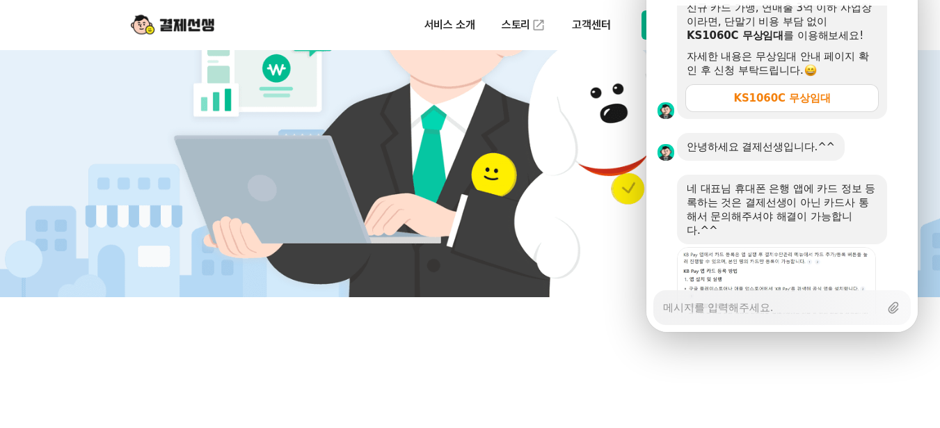
click at [789, 105] on div "KS1060C 무상임대" at bounding box center [782, 98] width 97 height 14
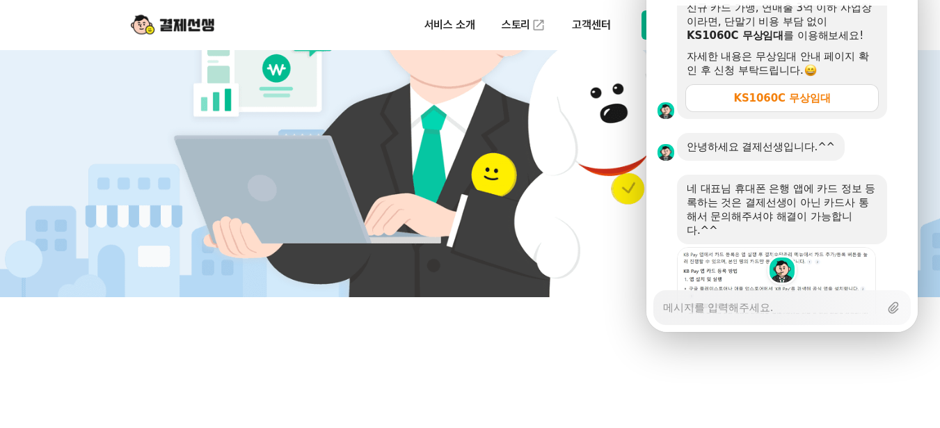
click at [799, 105] on div "KS1060C 무상임대" at bounding box center [782, 98] width 97 height 14
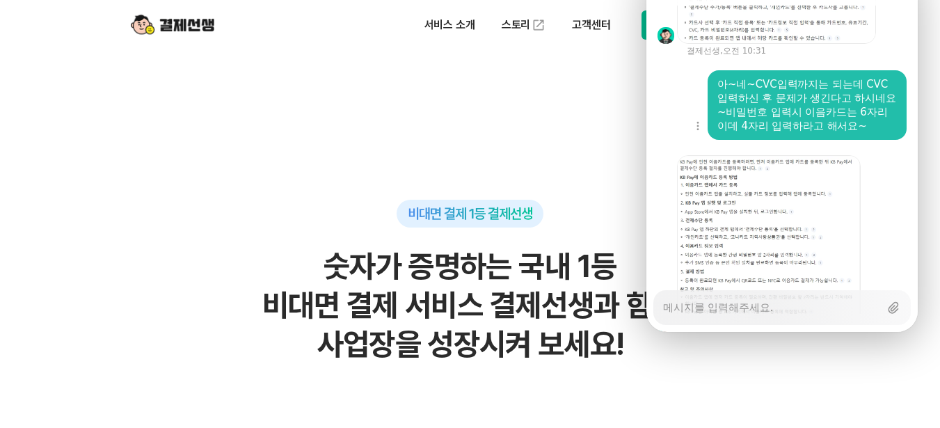
scroll to position [2706, 0]
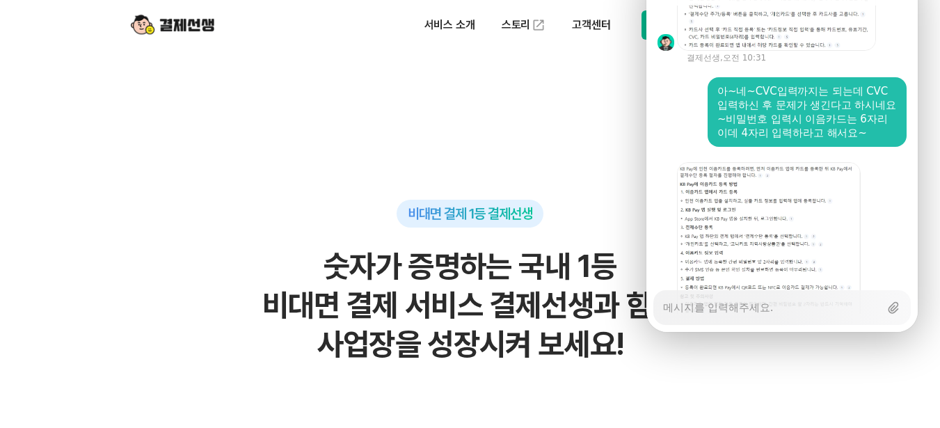
click at [803, 238] on img at bounding box center [769, 256] width 184 height 188
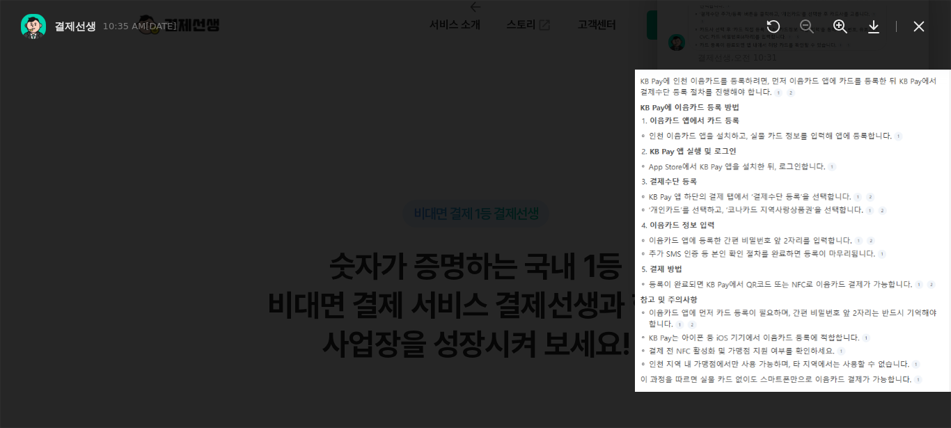
click at [374, 21] on div "결제선생 10:35 AM[DATE]" at bounding box center [405, 26] width 702 height 14
click at [911, 26] on icon at bounding box center [918, 26] width 17 height 17
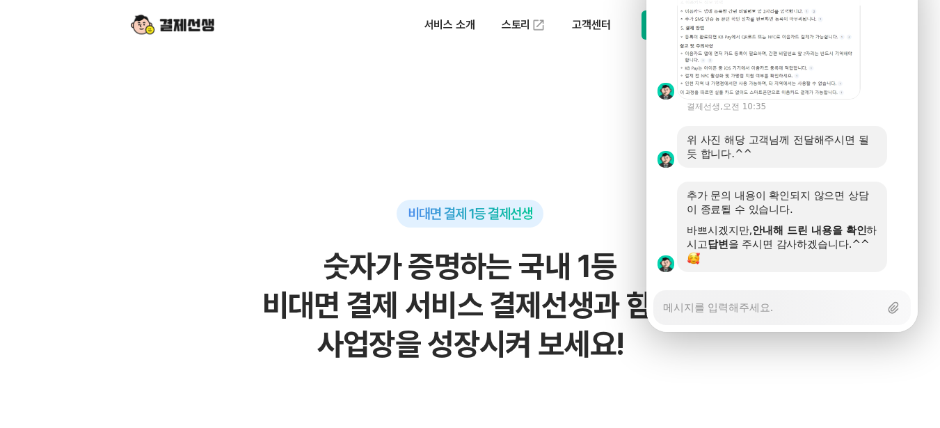
scroll to position [2851, 0]
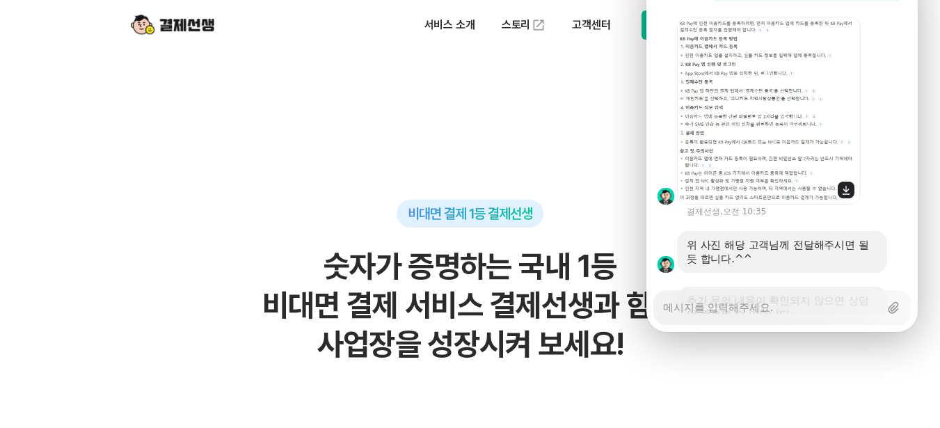
click at [824, 205] on img at bounding box center [769, 111] width 184 height 188
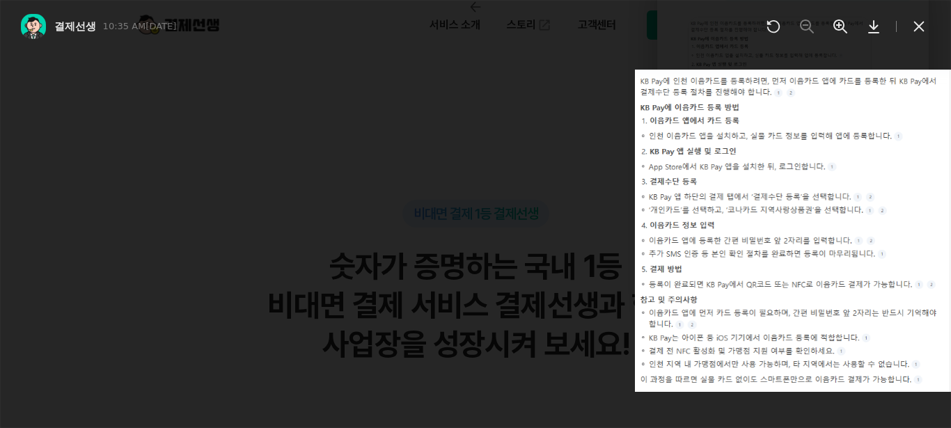
click at [913, 26] on icon at bounding box center [918, 26] width 17 height 17
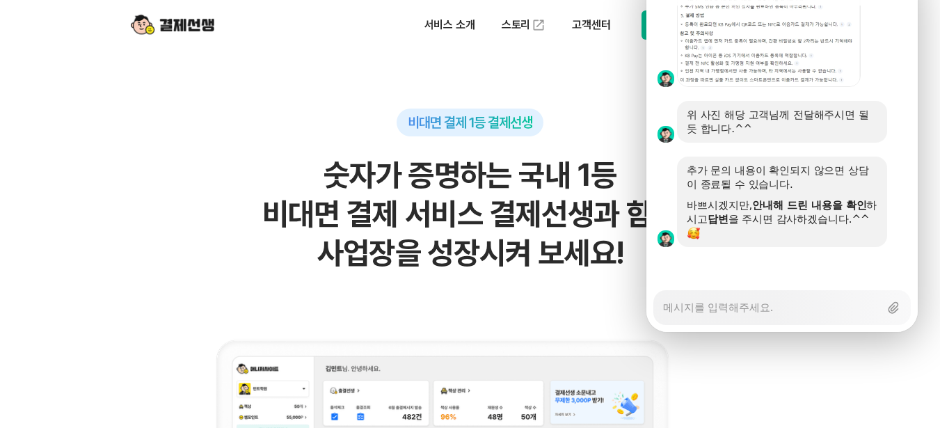
scroll to position [974, 0]
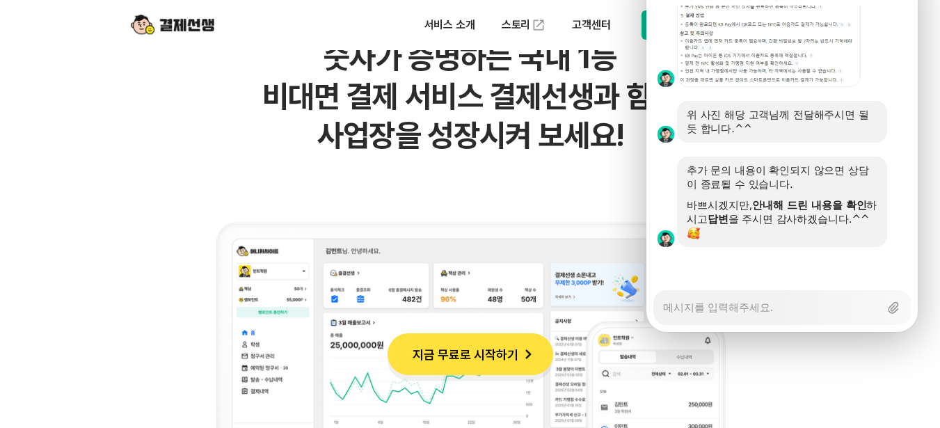
click at [194, 141] on h2 "숫자가 증명하는 국내 1등 비대면 결제 서비스 결제선생과 함께 사업장을 성장시켜 보세요!" at bounding box center [470, 96] width 682 height 117
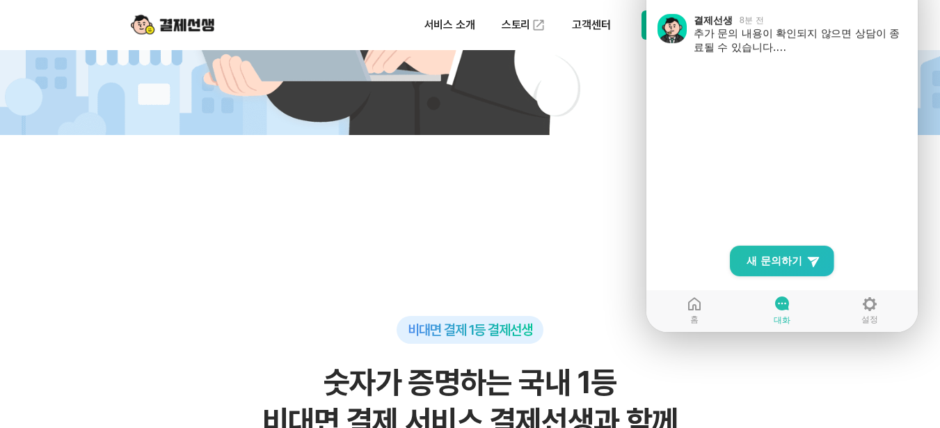
scroll to position [626, 0]
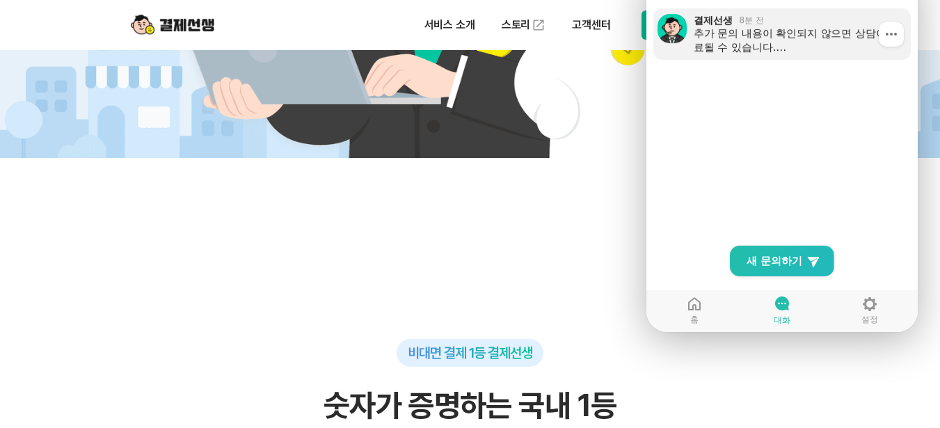
click at [782, 37] on div "추가 문의 내용이 확인되지 않으면 상담이 종료될 수 있습니다. 바쁘시겠지만, 안내해 드린 내용을 확인 하시고 답변 을 주시면 감사하겠습니다.^^" at bounding box center [797, 40] width 207 height 28
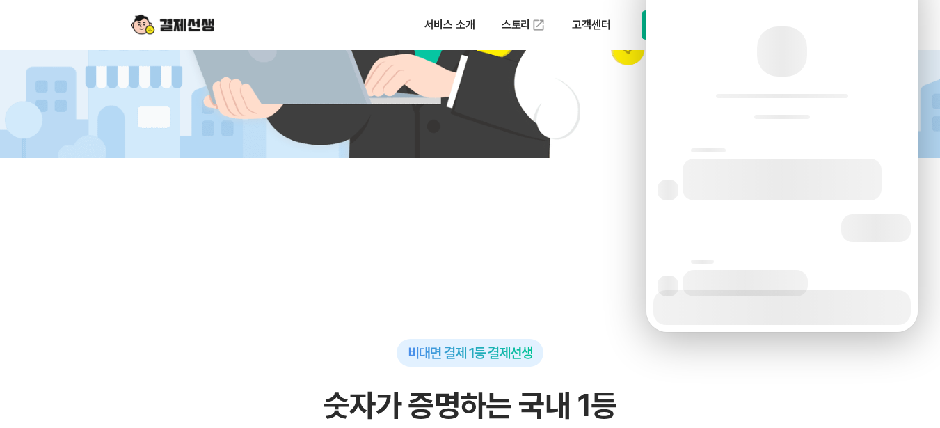
click at [782, 37] on div at bounding box center [782, 51] width 50 height 50
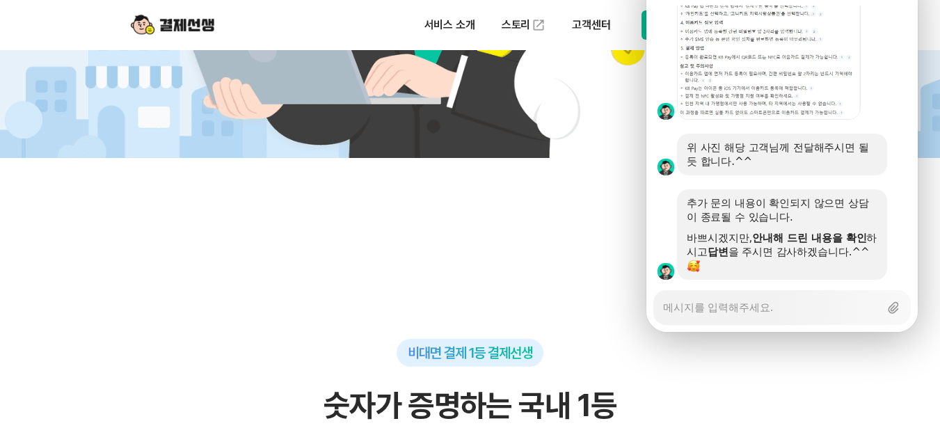
scroll to position [2923, 0]
click at [777, 120] on img at bounding box center [769, 26] width 184 height 188
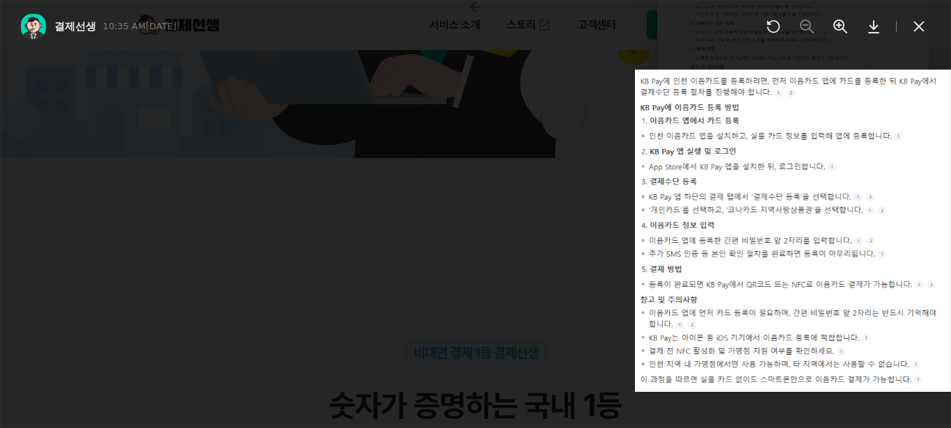
click at [653, 356] on div at bounding box center [475, 222] width 951 height 411
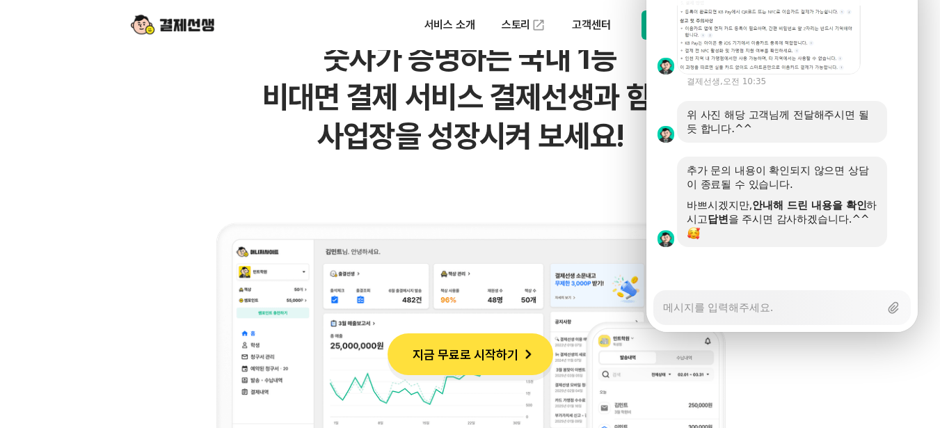
scroll to position [974, 0]
click at [763, 291] on textarea "Messenger Input Textarea" at bounding box center [771, 303] width 216 height 24
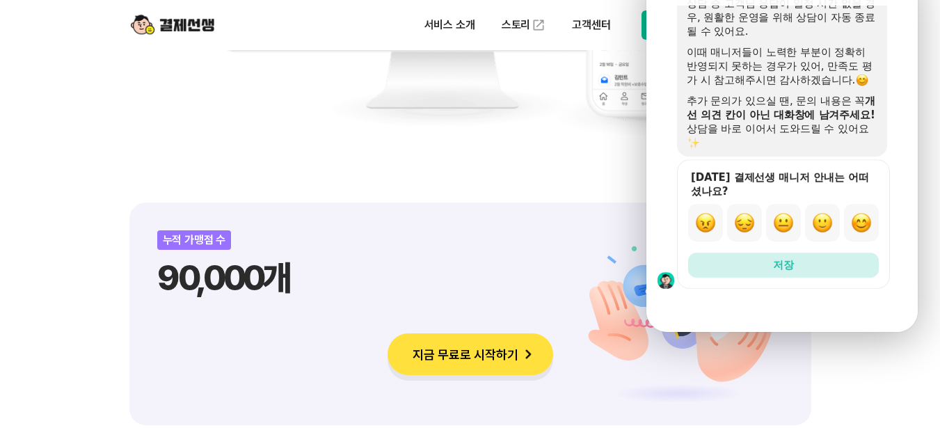
scroll to position [3968, 0]
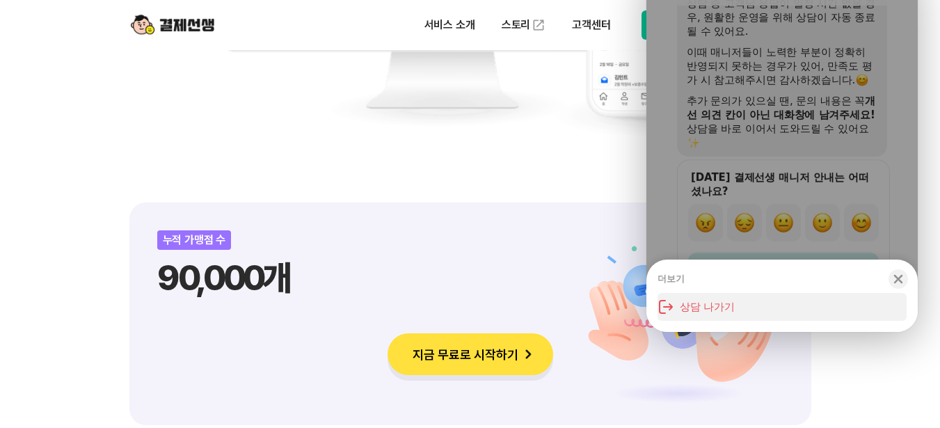
click at [718, 293] on button "상담 나가기" at bounding box center [782, 307] width 249 height 28
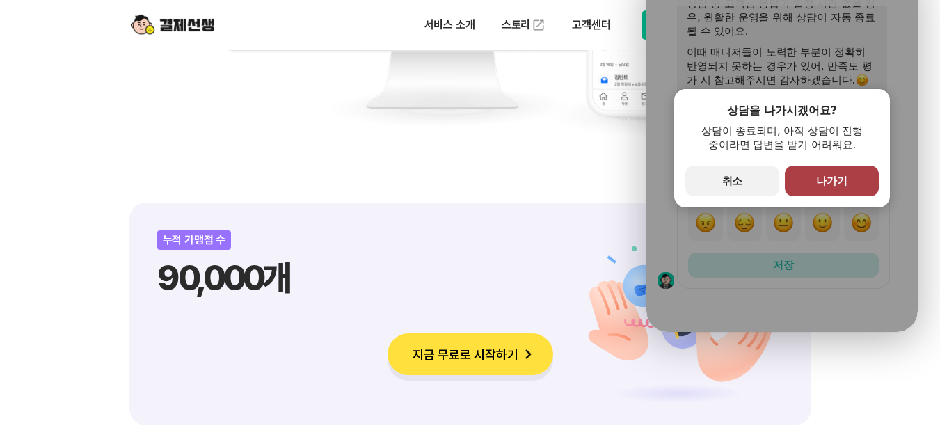
click at [821, 166] on button "primary Button 나가기" at bounding box center [832, 181] width 94 height 31
